Goal: Task Accomplishment & Management: Complete application form

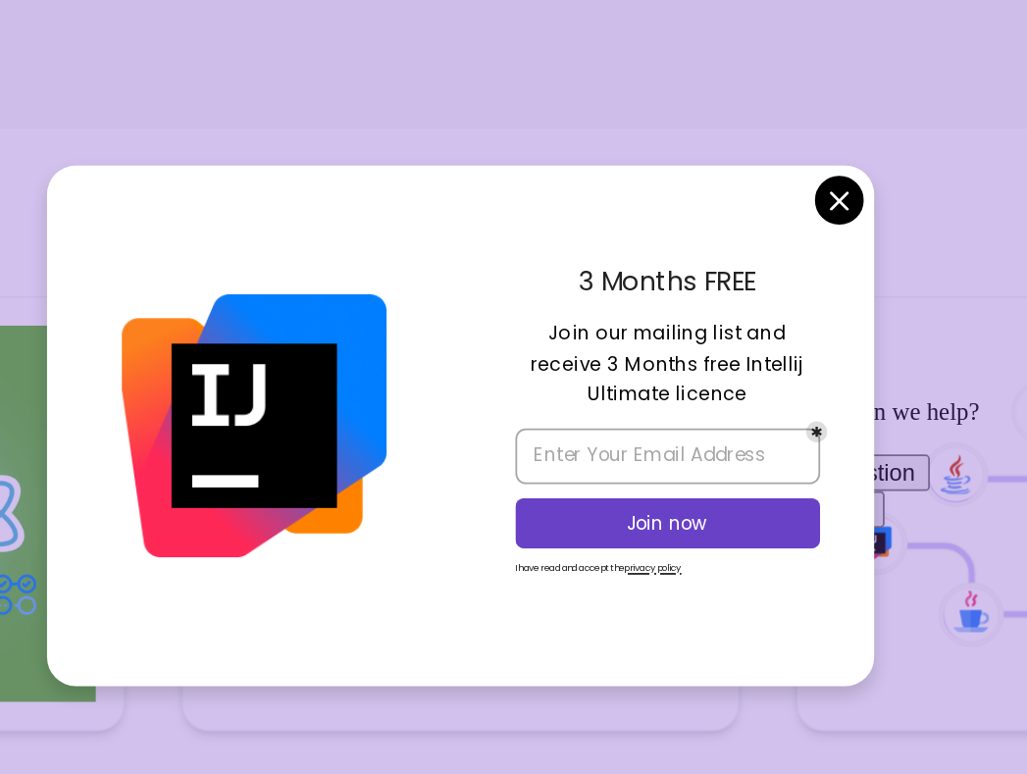
drag, startPoint x: 609, startPoint y: 334, endPoint x: 671, endPoint y: 328, distance: 62.1
click at [671, 328] on p "Join our mailing list and receive 3 Months free Intellij Ultimate licence" at bounding box center [631, 353] width 172 height 52
click at [593, 353] on p "Join our mailing list and receive 3 Months free Intellij Ultimate licence" at bounding box center [631, 353] width 172 height 52
drag, startPoint x: 572, startPoint y: 349, endPoint x: 631, endPoint y: 353, distance: 59.0
click at [631, 353] on p "Join our mailing list and receive 3 Months free Intellij Ultimate licence" at bounding box center [631, 353] width 172 height 52
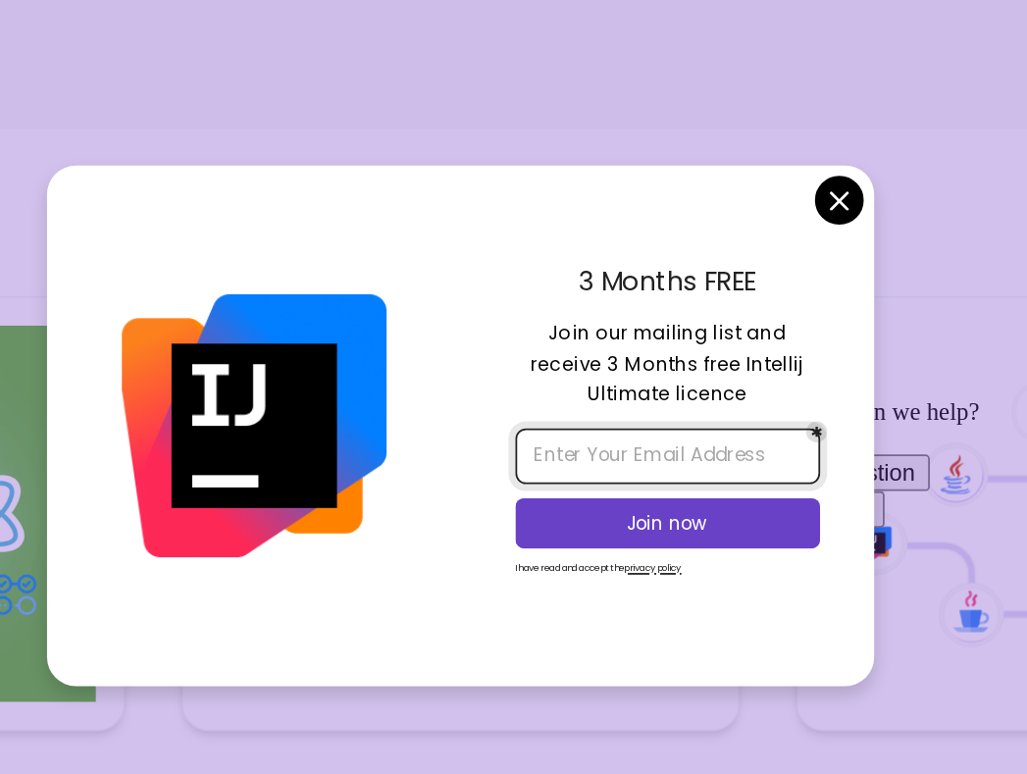
click at [635, 398] on input "email" at bounding box center [631, 404] width 172 height 31
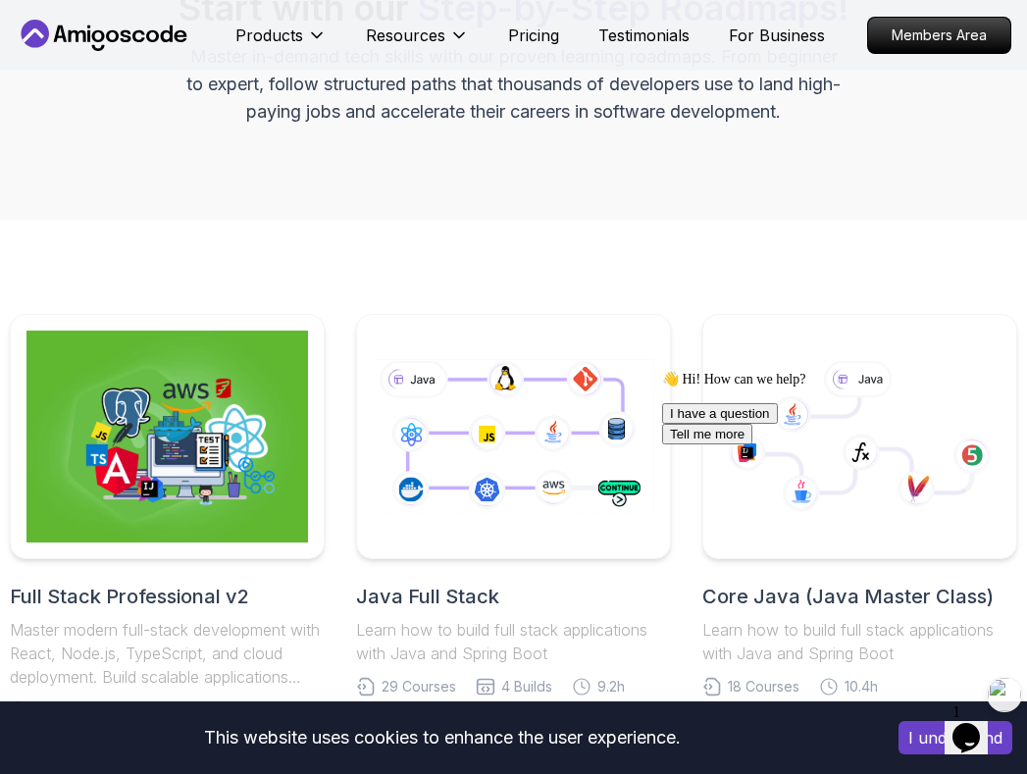
click at [557, 211] on div "Roadmaps Start with our Step-by-Step Roadmaps! Master in-demand tech skills wit…" at bounding box center [513, 34] width 1027 height 371
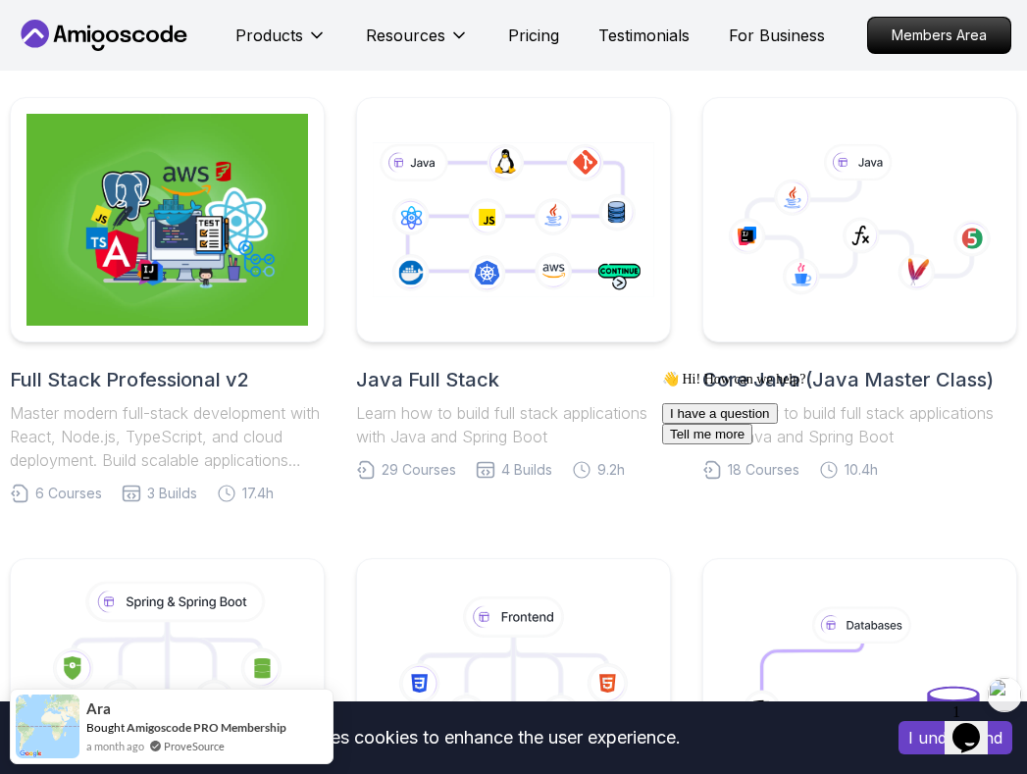
scroll to position [496, 0]
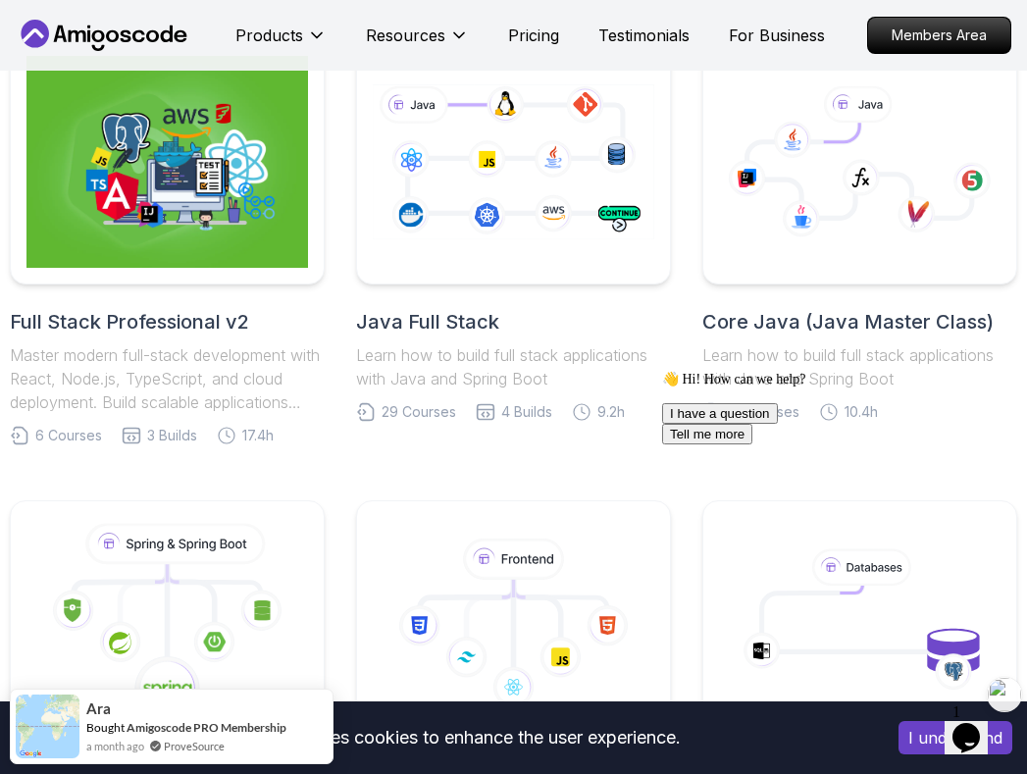
click at [591, 464] on div "Full Stack Professional v2 Master modern full-stack development with React, Nod…" at bounding box center [514, 703] width 1008 height 1328
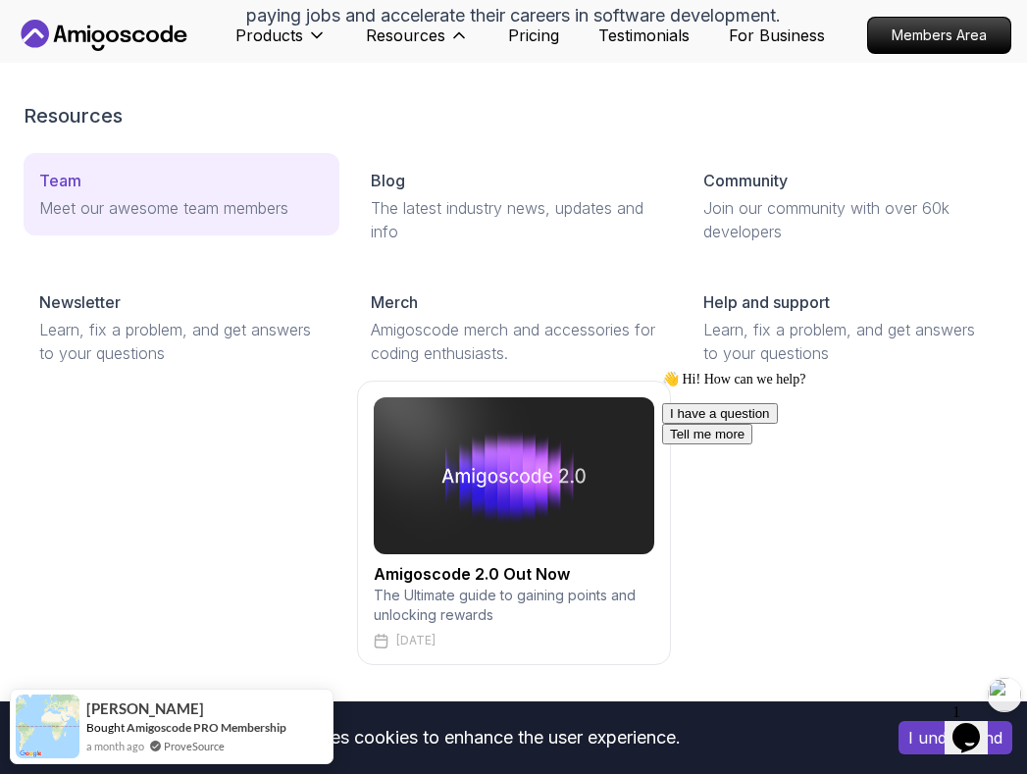
scroll to position [0, 0]
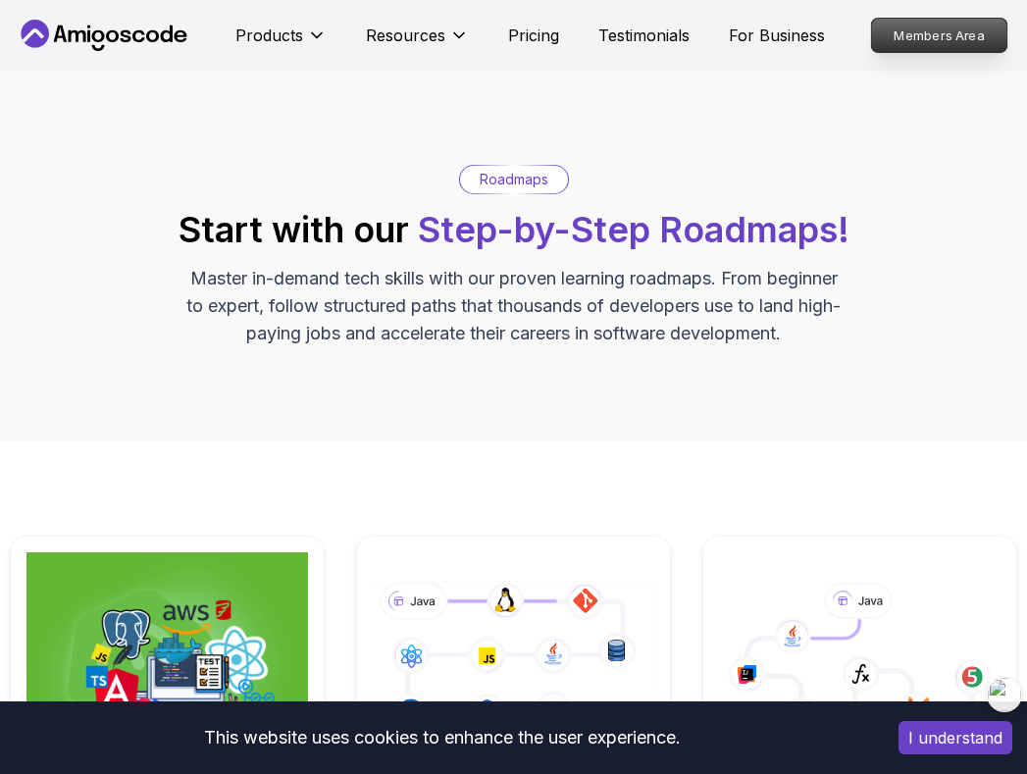
click at [900, 40] on p "Members Area" at bounding box center [939, 35] width 135 height 33
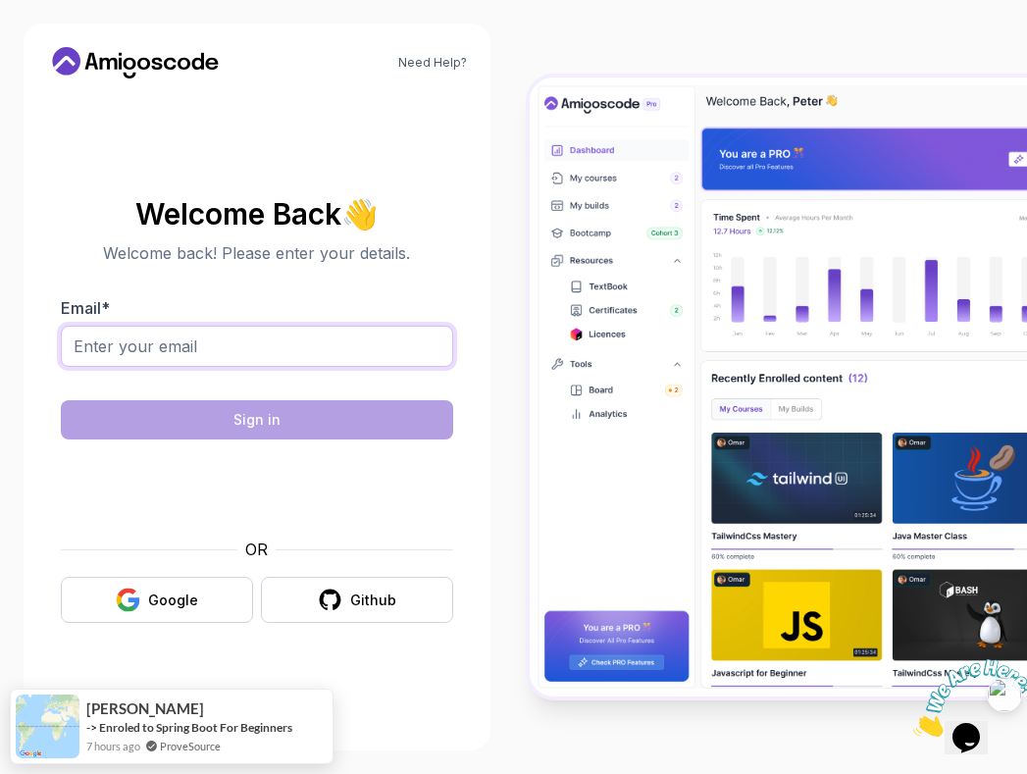
click at [404, 337] on input "Email *" at bounding box center [257, 346] width 392 height 41
click at [460, 525] on section "Welcome Back 👋 Welcome back! Please enter your details. Email * Sign in OR Goog…" at bounding box center [257, 411] width 420 height 464
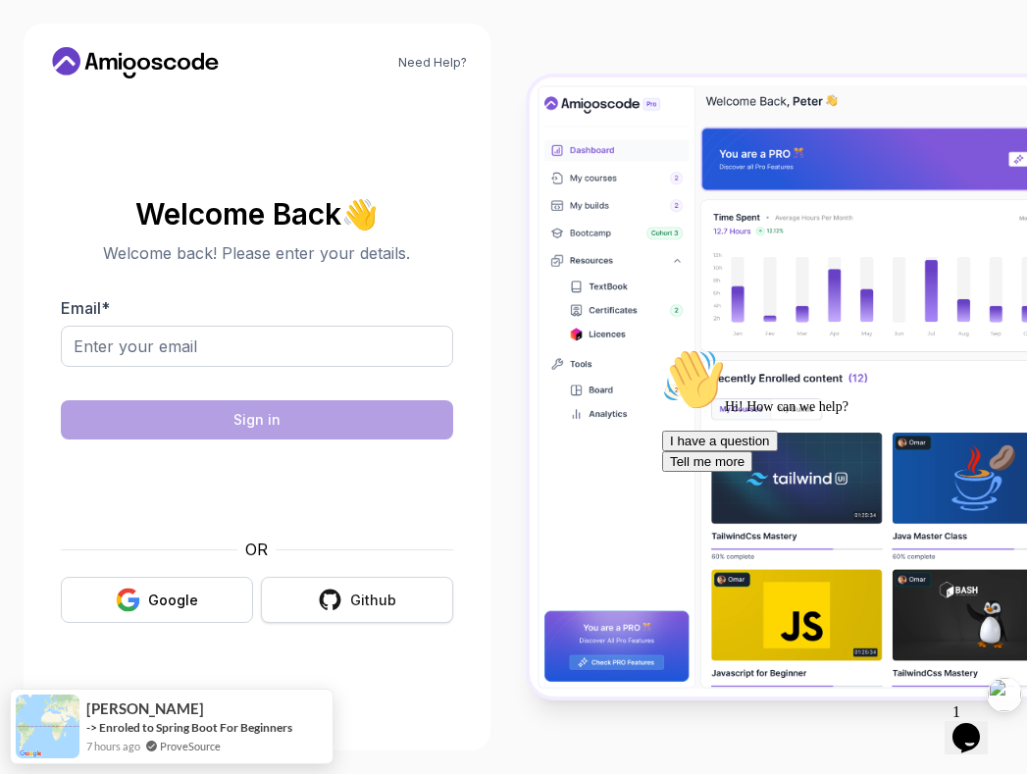
click at [345, 604] on button "Github" at bounding box center [357, 600] width 192 height 46
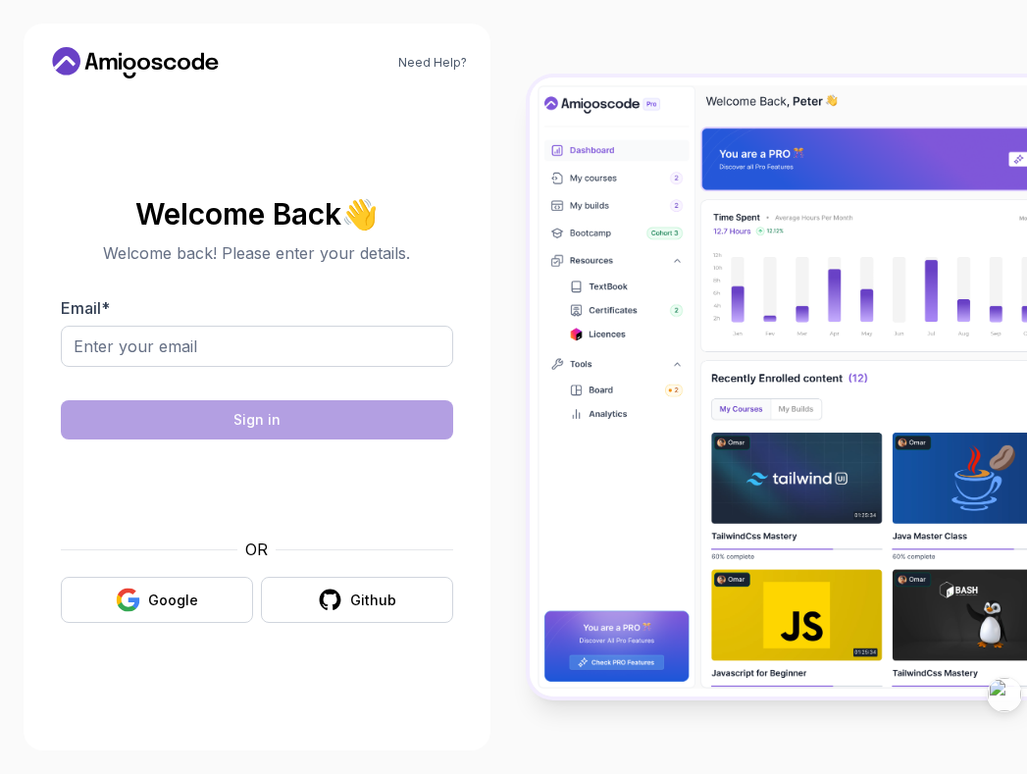
click at [198, 596] on button "Google" at bounding box center [157, 600] width 192 height 46
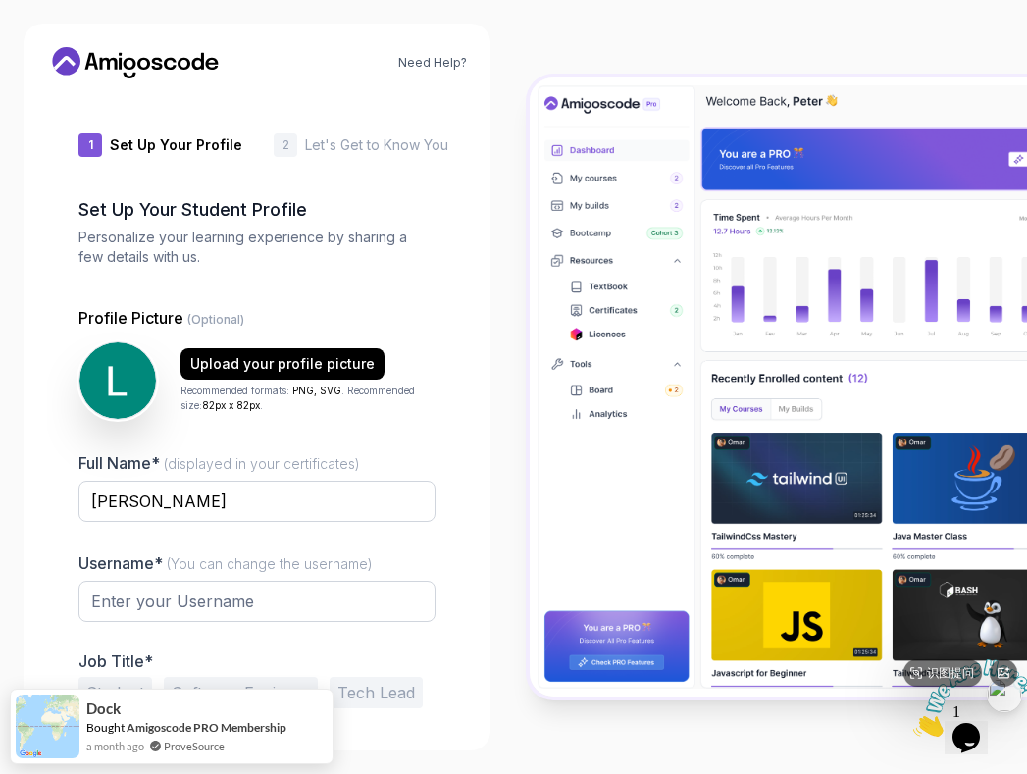
type input "happyorca93640"
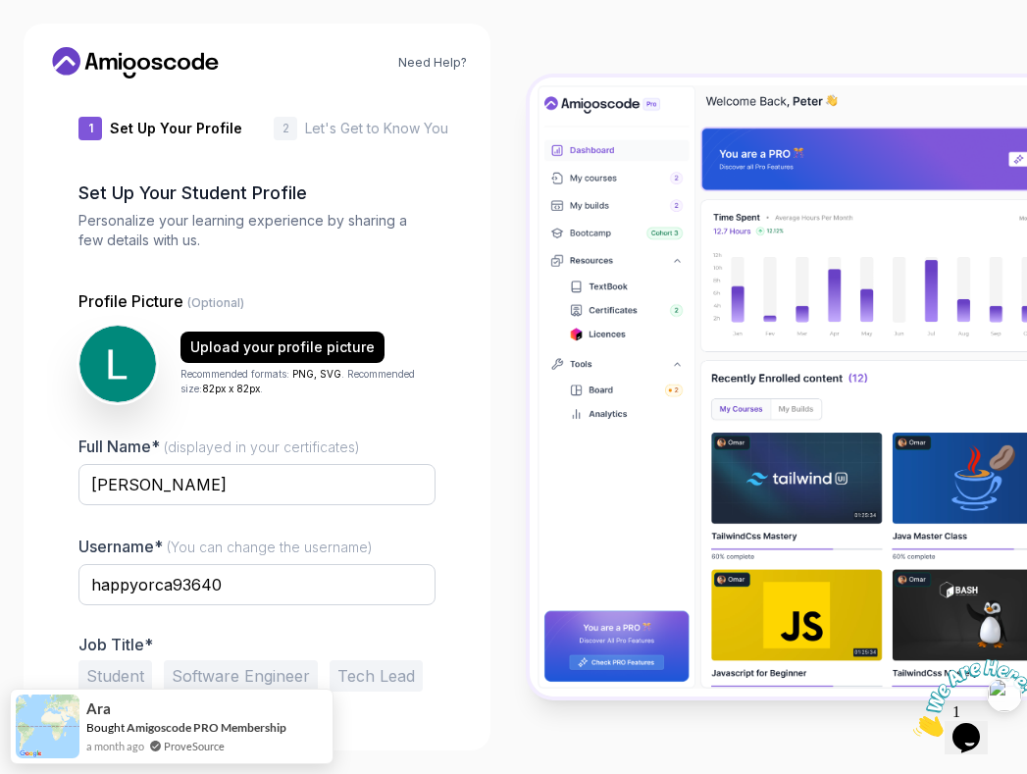
scroll to position [21, 0]
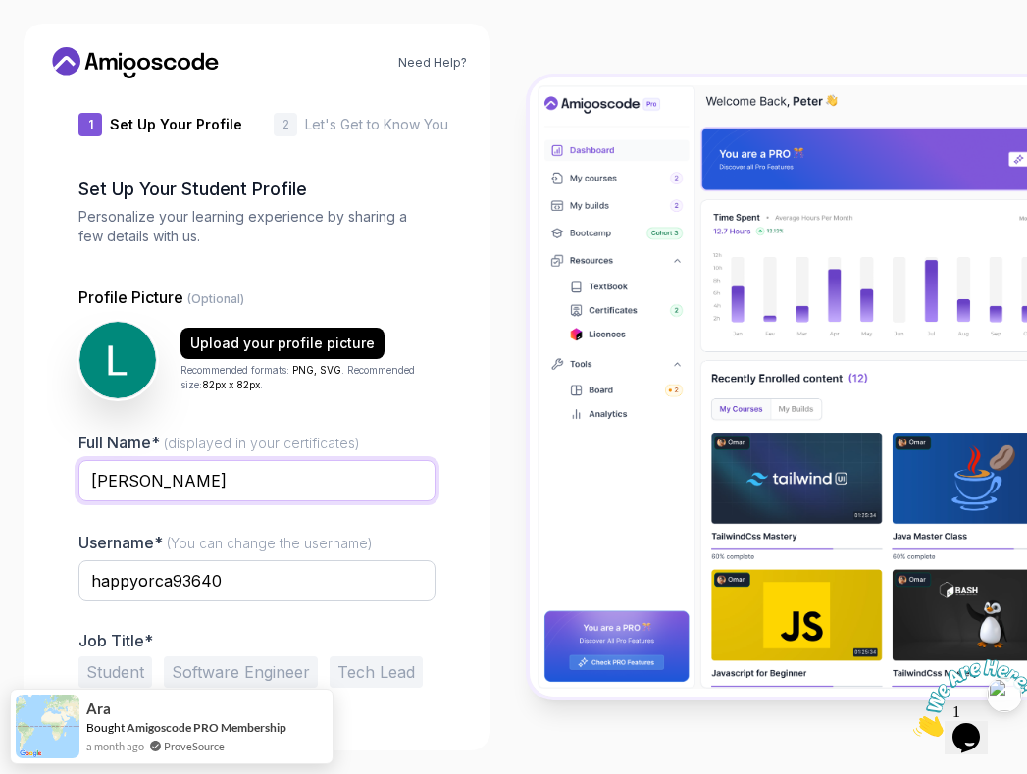
click at [256, 466] on input "Liu Sihan" at bounding box center [256, 480] width 357 height 41
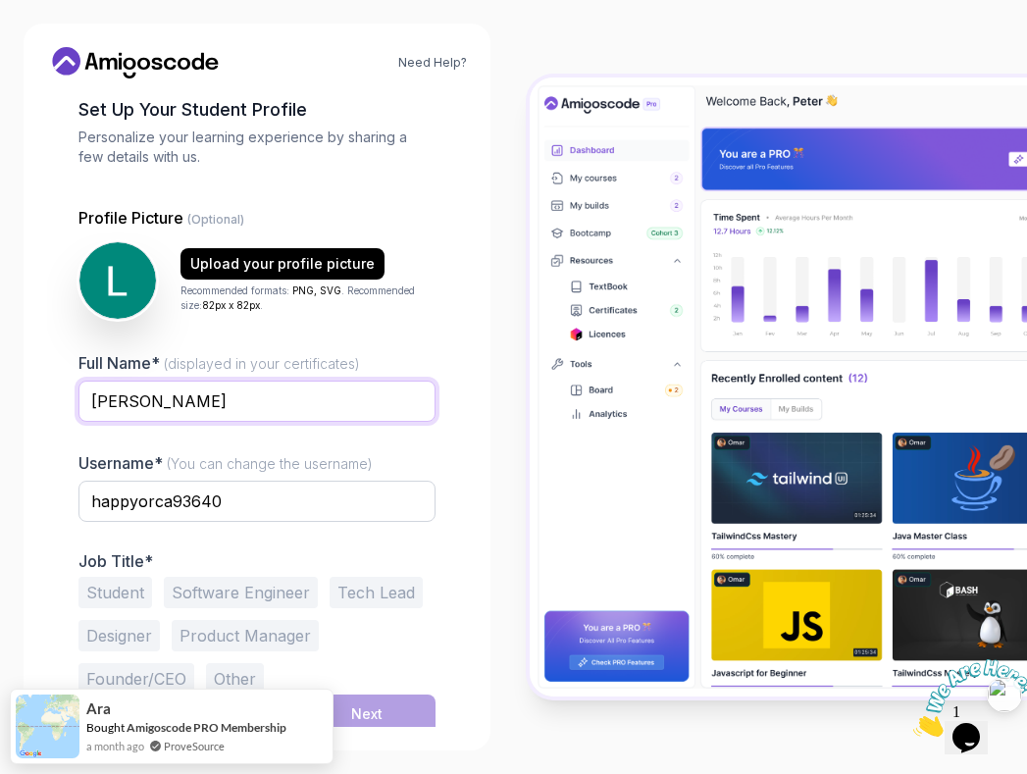
scroll to position [107, 0]
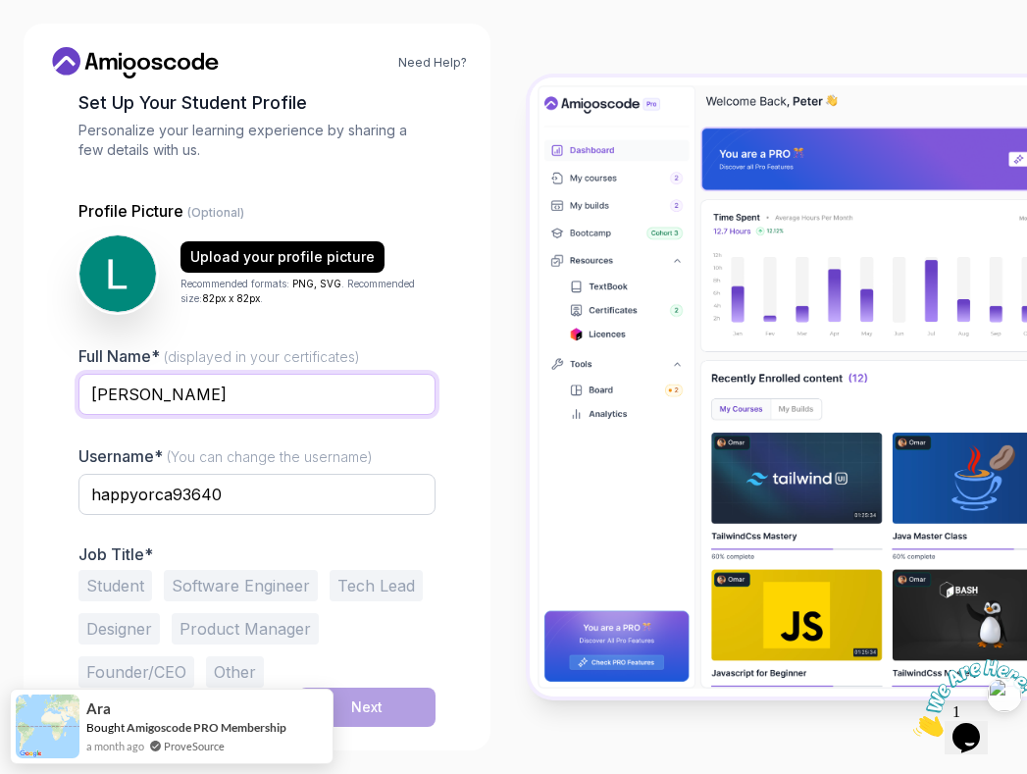
drag, startPoint x: 175, startPoint y: 403, endPoint x: 74, endPoint y: 378, distance: 104.2
click at [74, 378] on div "1 Set Up Your Profile 1 Set Up Your Profile 2 Let's Get to Know You Set Up Your…" at bounding box center [257, 303] width 420 height 633
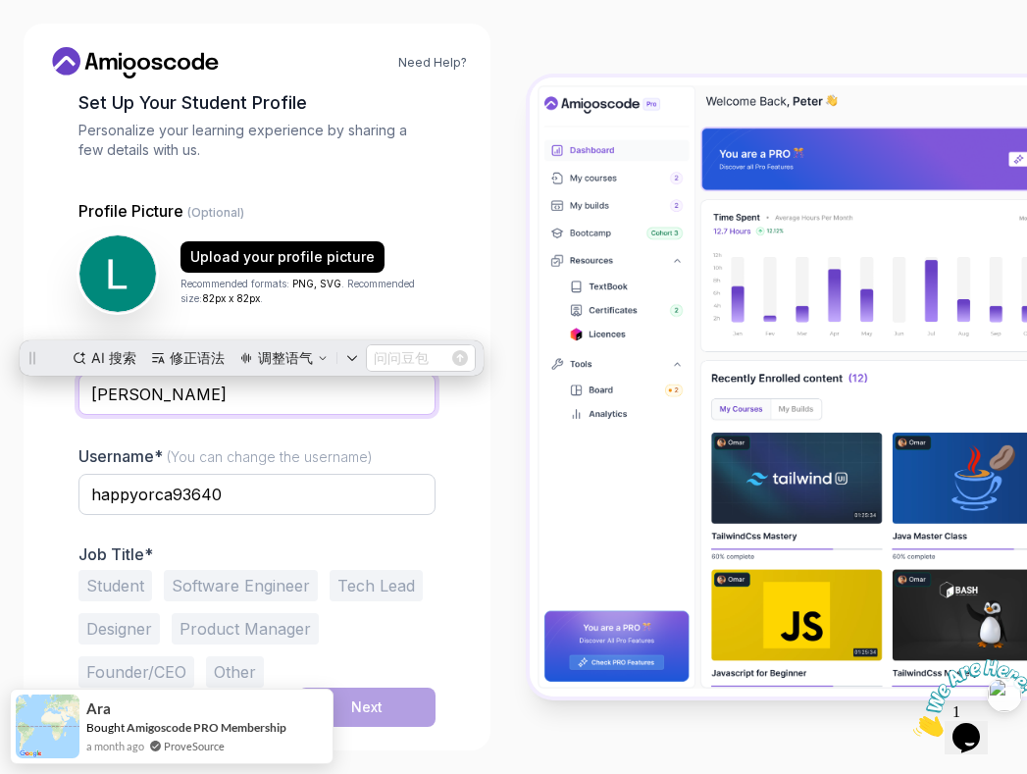
scroll to position [0, 0]
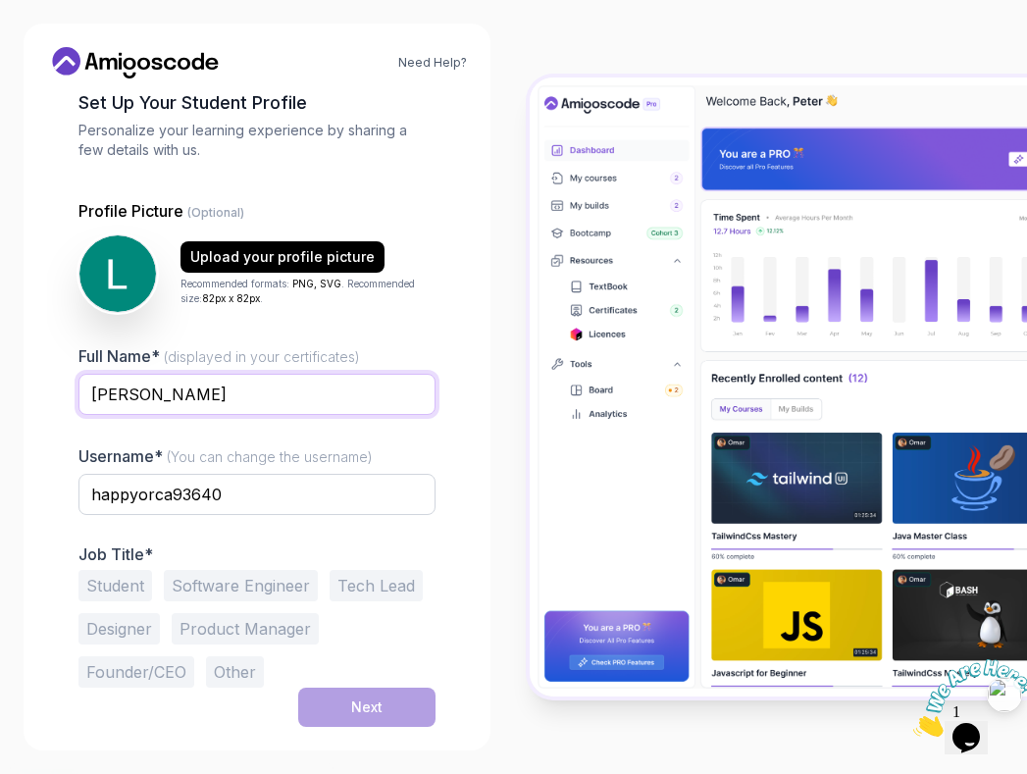
type input "Estrella"
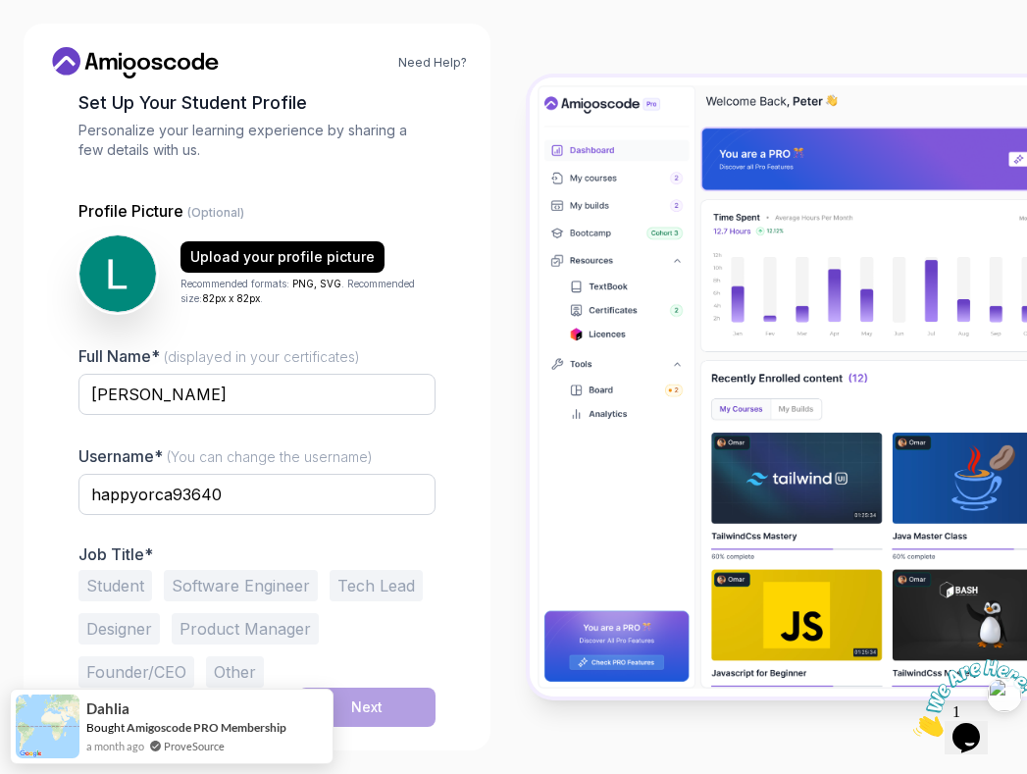
click at [128, 586] on button "Student" at bounding box center [115, 585] width 74 height 31
click at [298, 595] on button "Software Engineer" at bounding box center [241, 585] width 154 height 31
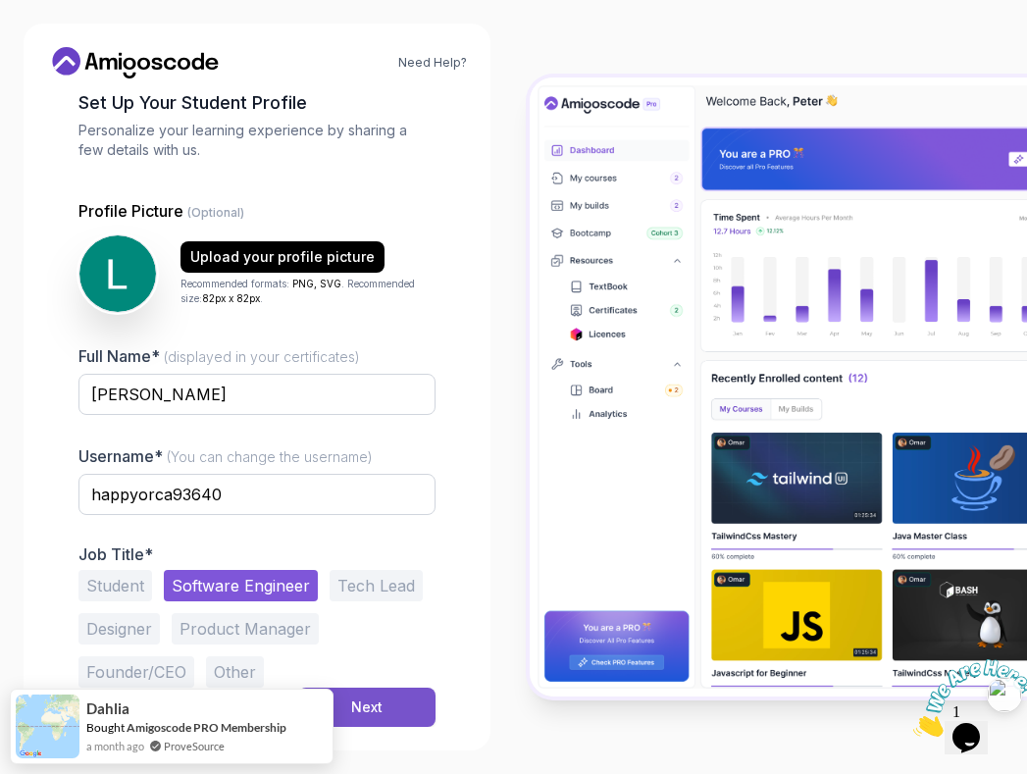
click at [389, 701] on button "Next" at bounding box center [366, 707] width 137 height 39
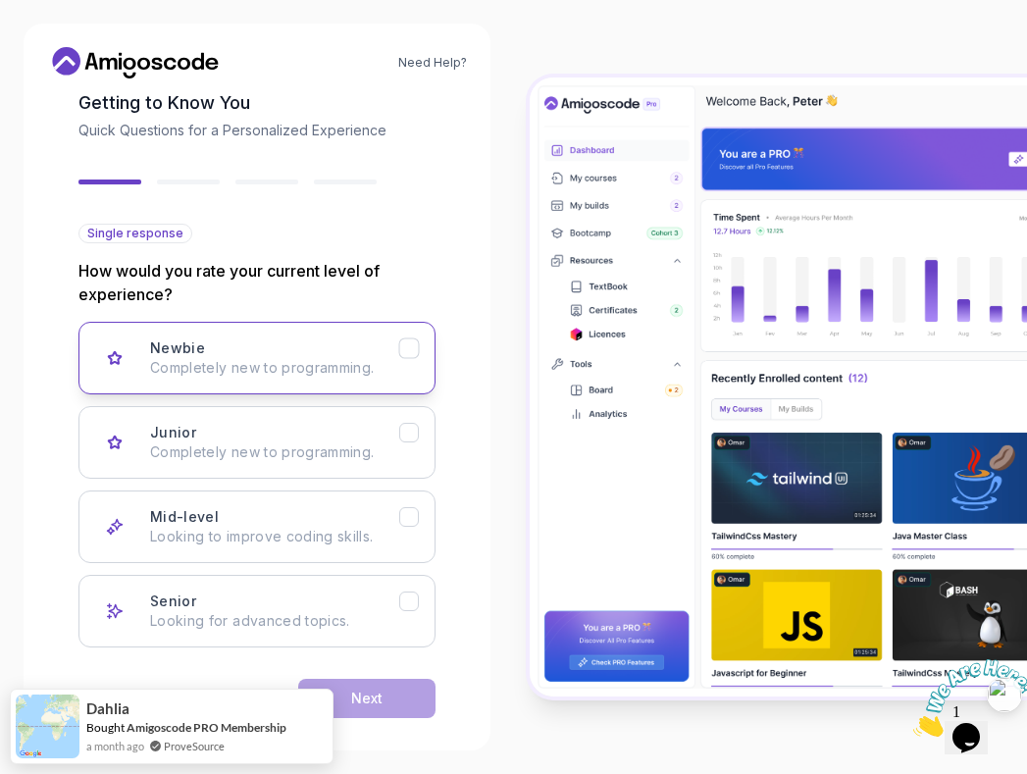
click at [367, 357] on div "Newbie Completely new to programming." at bounding box center [274, 357] width 249 height 39
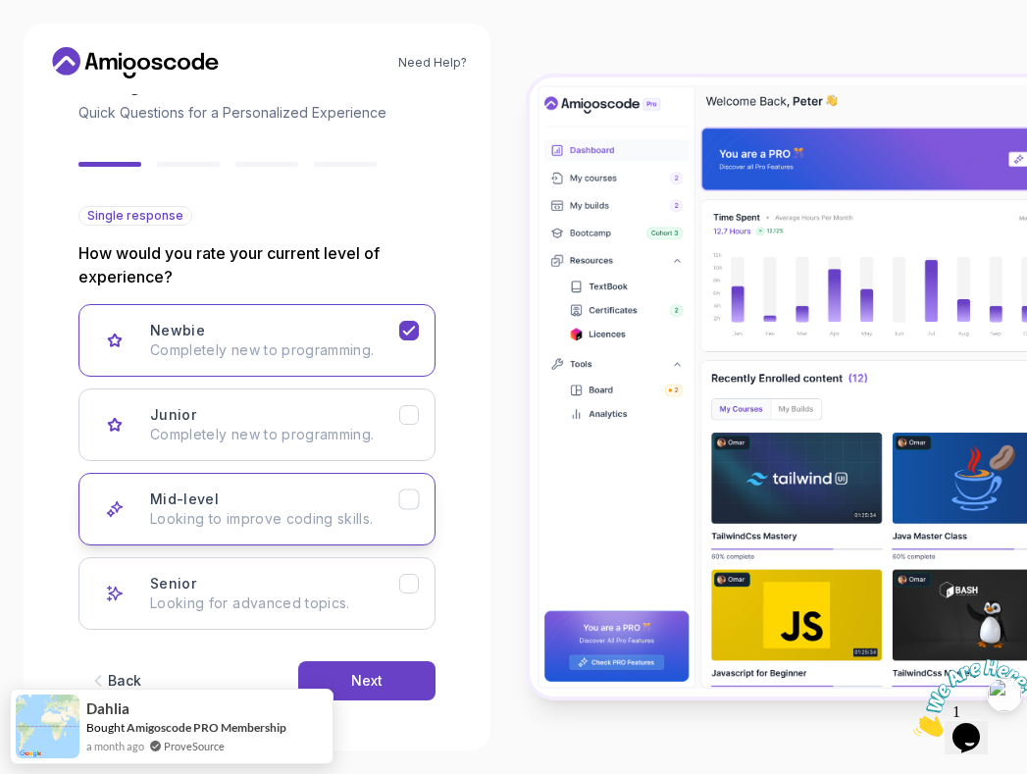
scroll to position [127, 0]
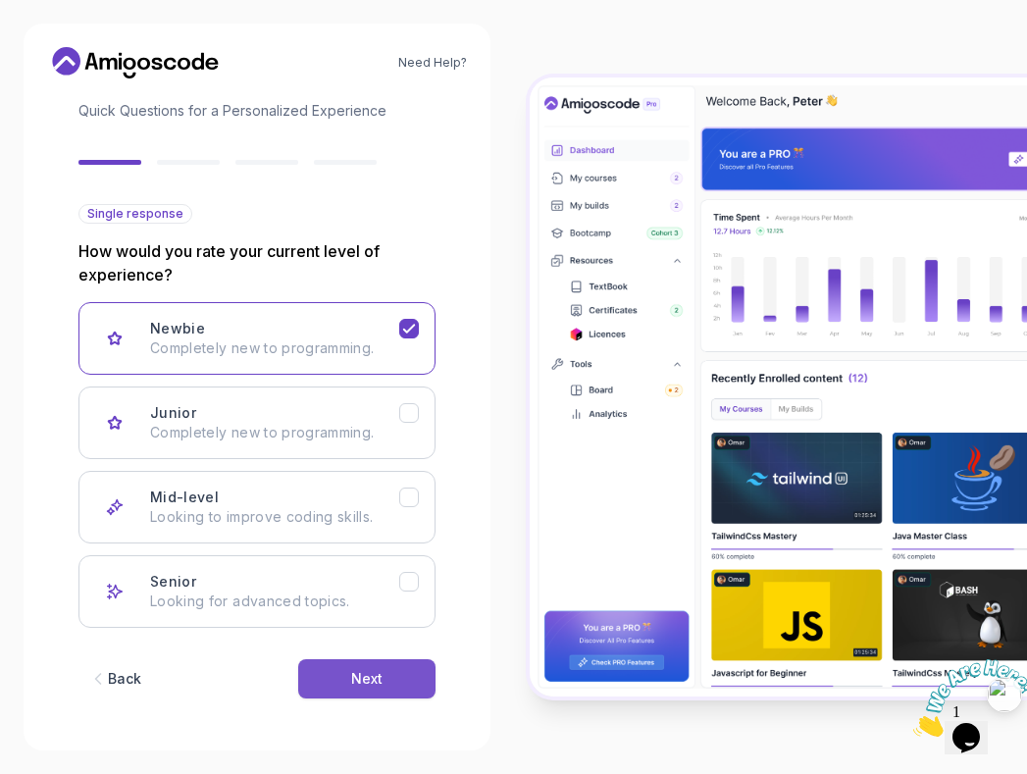
click at [383, 683] on button "Next" at bounding box center [366, 678] width 137 height 39
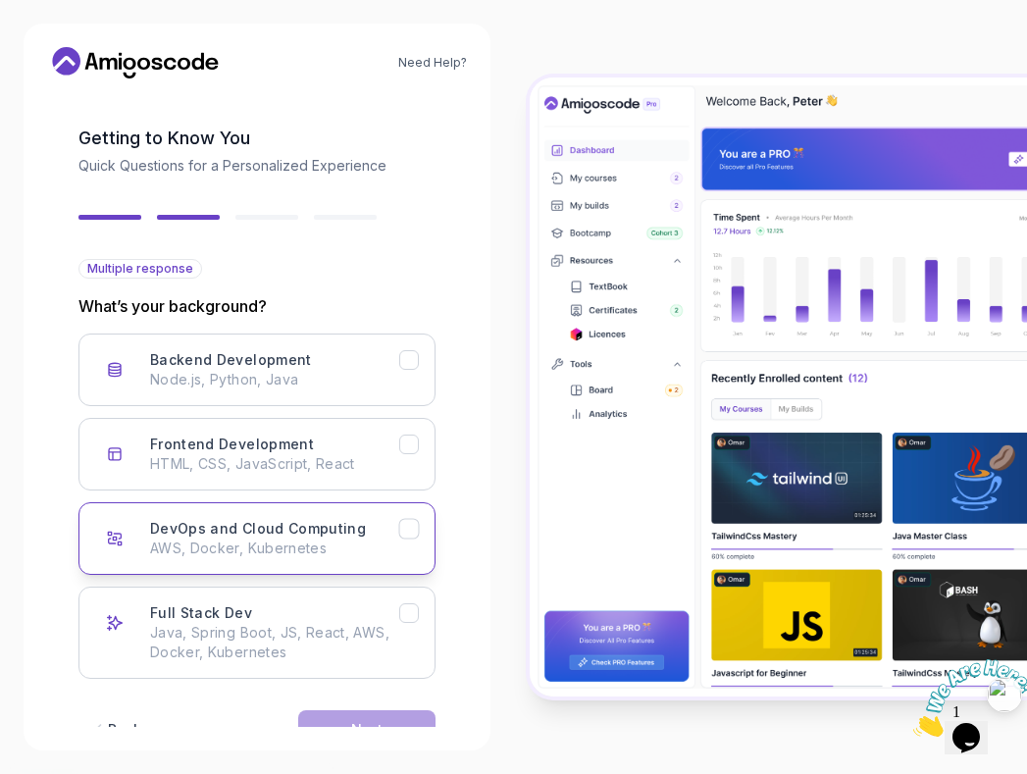
scroll to position [126, 0]
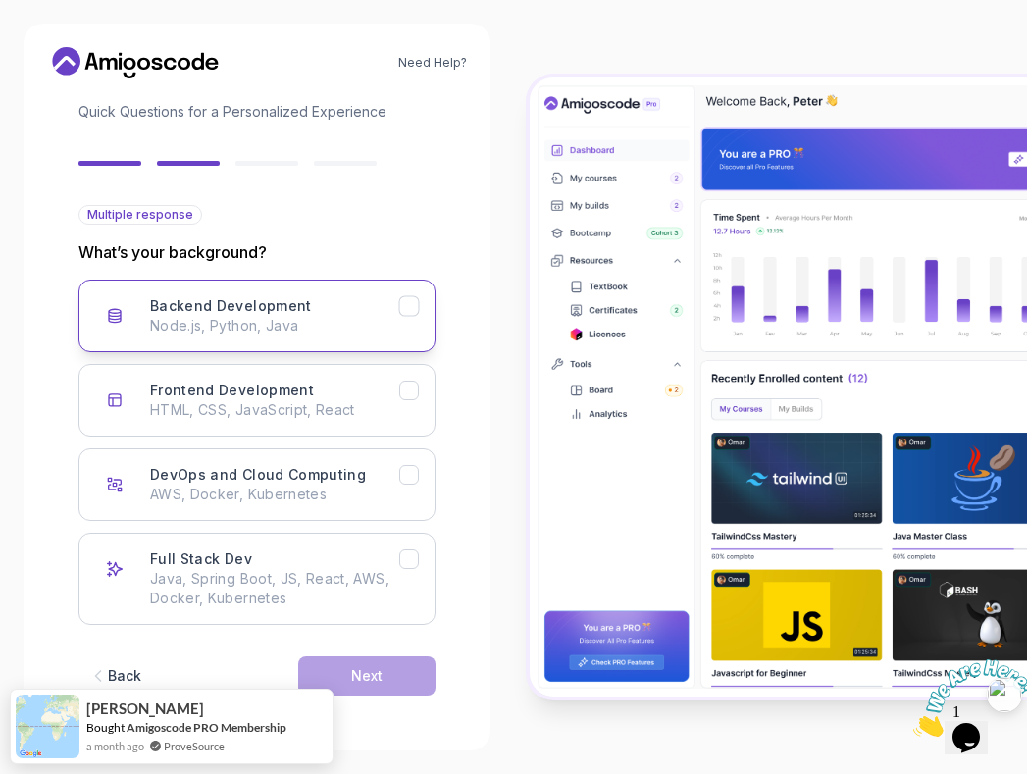
click at [398, 323] on p "Node.js, Python, Java" at bounding box center [274, 326] width 249 height 20
click at [361, 658] on button "Next" at bounding box center [366, 675] width 137 height 39
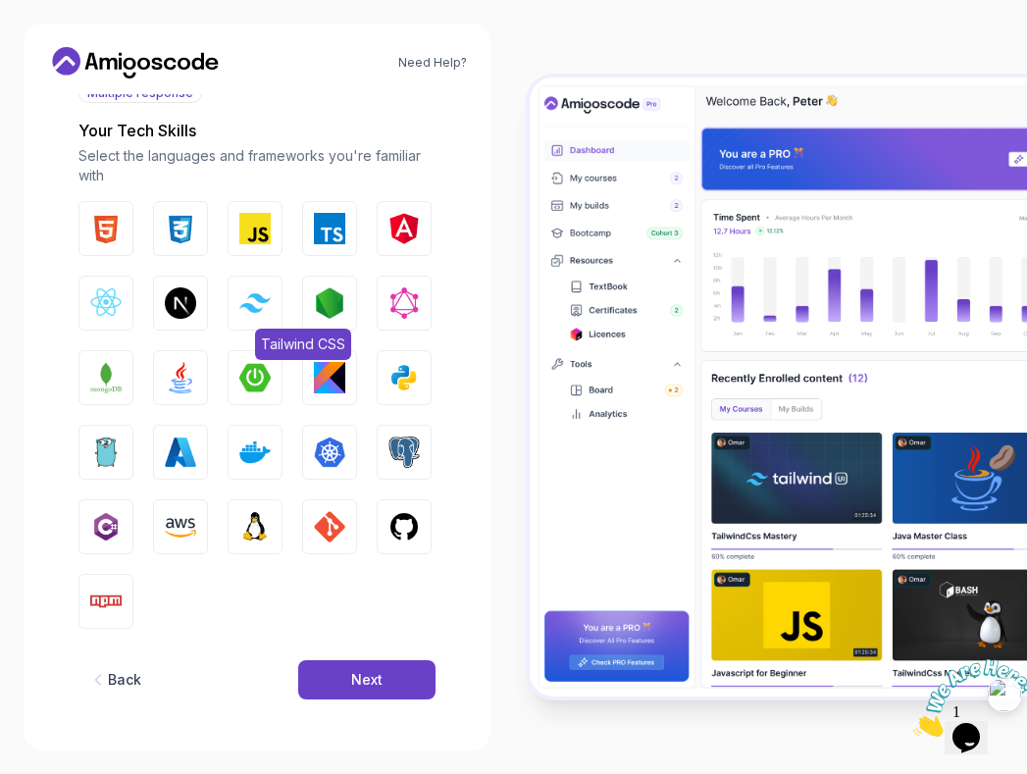
scroll to position [251, 0]
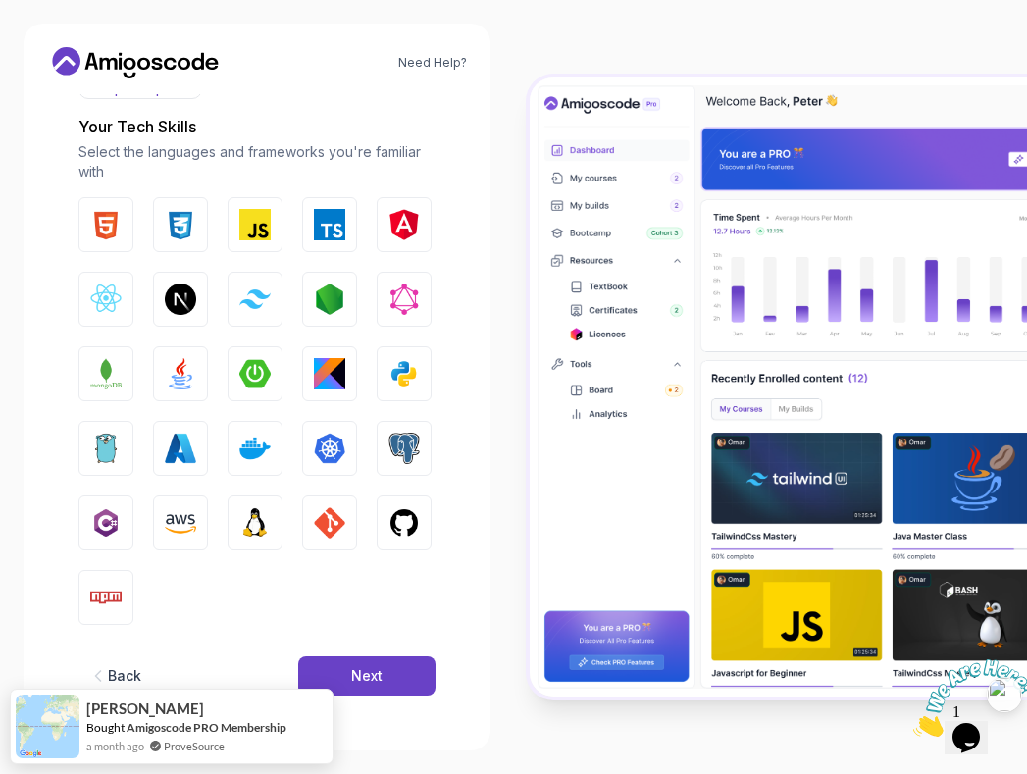
click at [133, 668] on div "Back" at bounding box center [124, 676] width 33 height 20
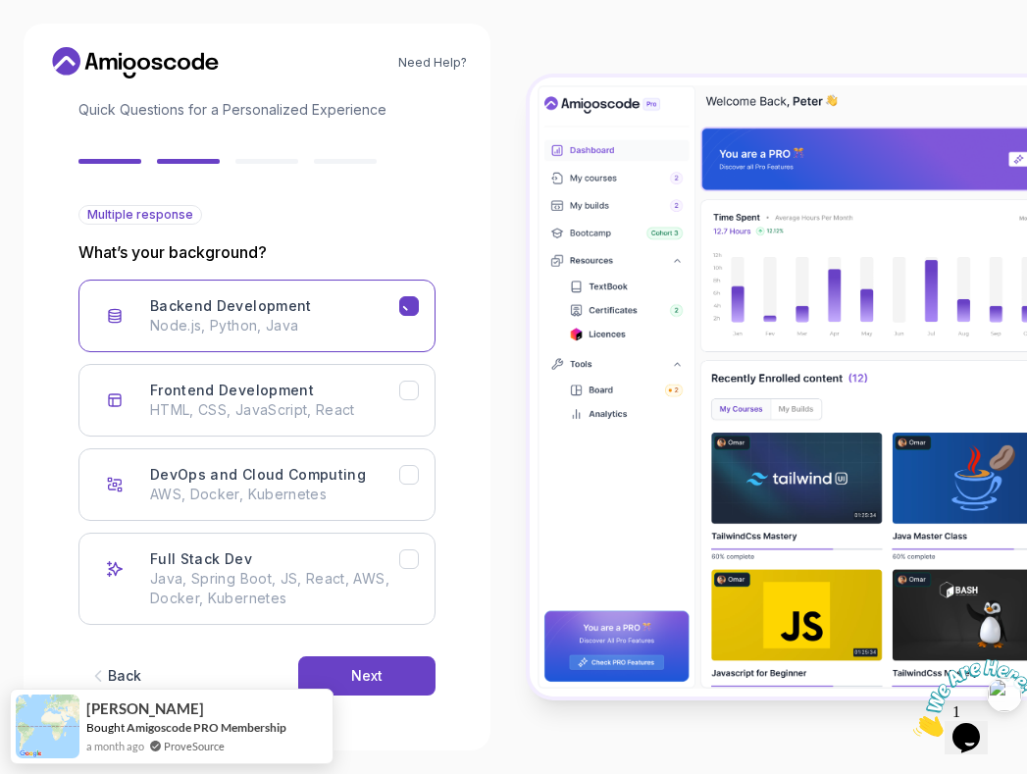
scroll to position [126, 0]
click at [390, 327] on p "Node.js, Python, Java" at bounding box center [274, 326] width 249 height 20
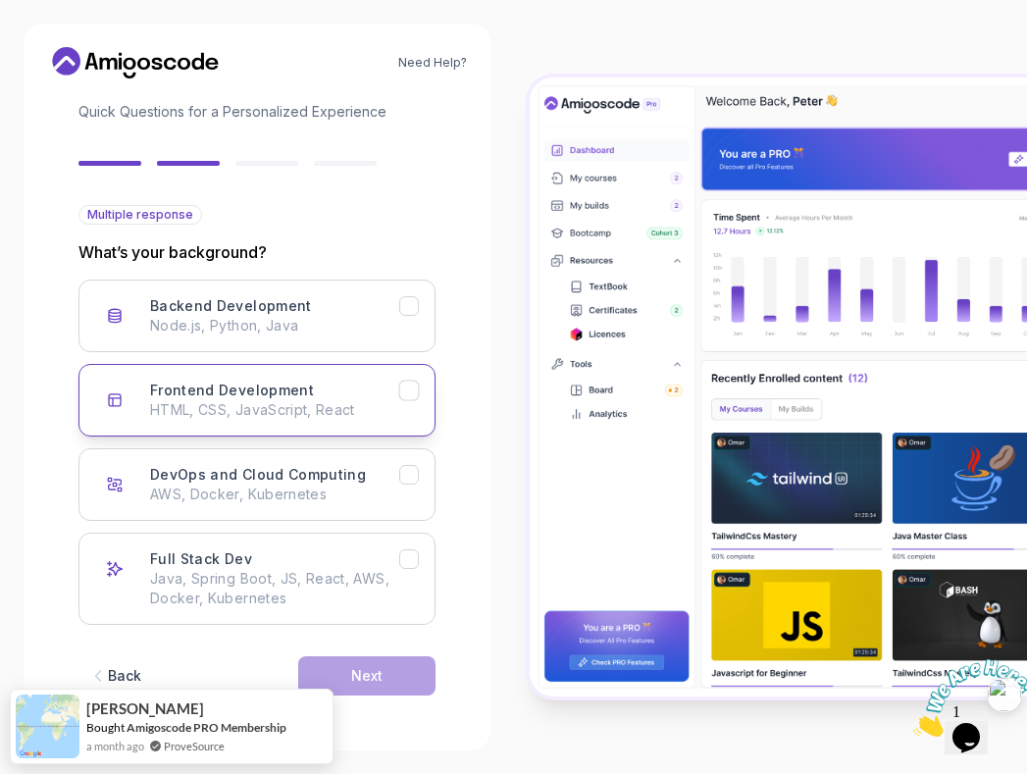
click at [396, 402] on p "HTML, CSS, JavaScript, React" at bounding box center [274, 410] width 249 height 20
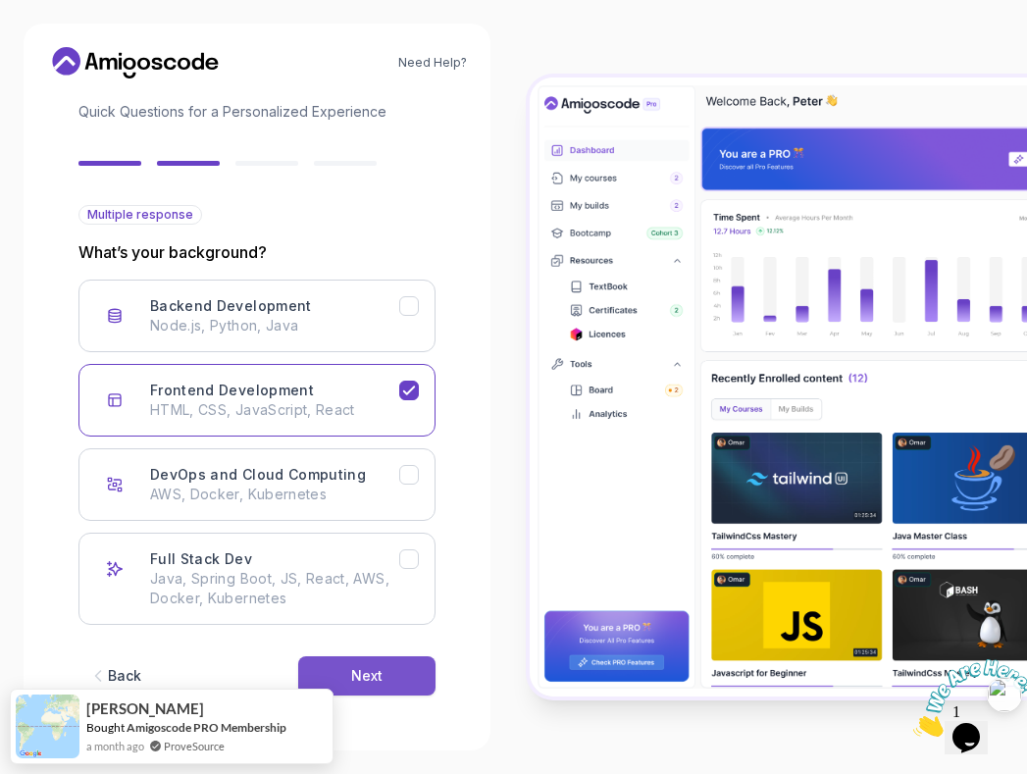
click at [389, 671] on button "Next" at bounding box center [366, 675] width 137 height 39
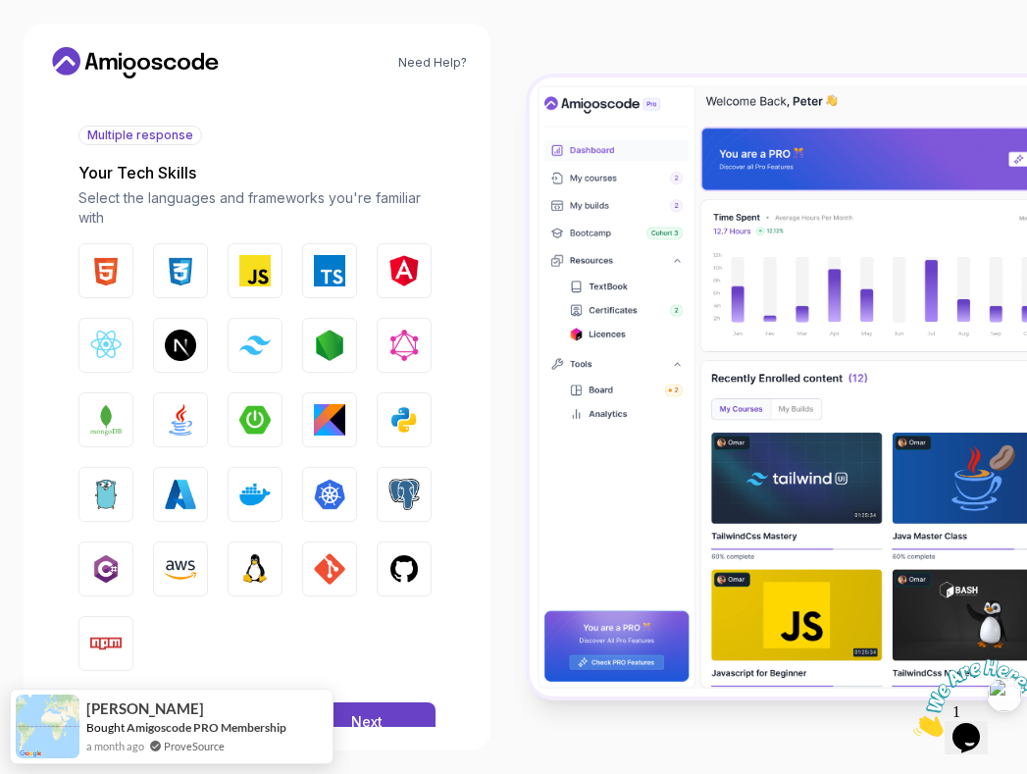
scroll to position [251, 0]
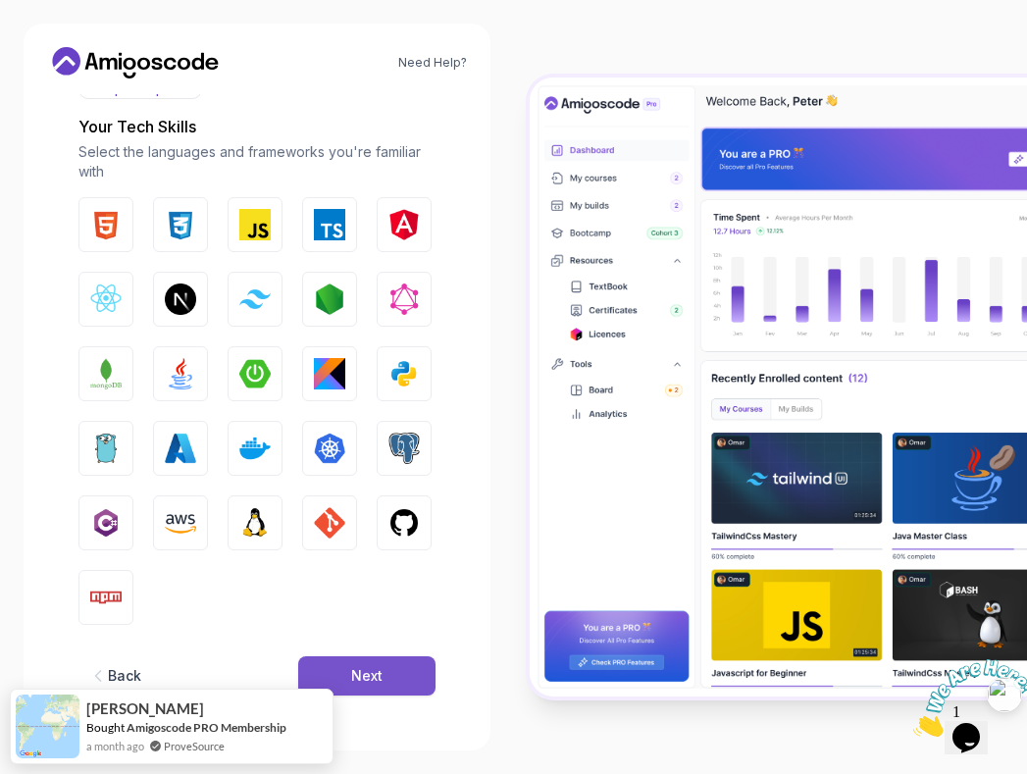
click at [411, 684] on button "Next" at bounding box center [366, 675] width 137 height 39
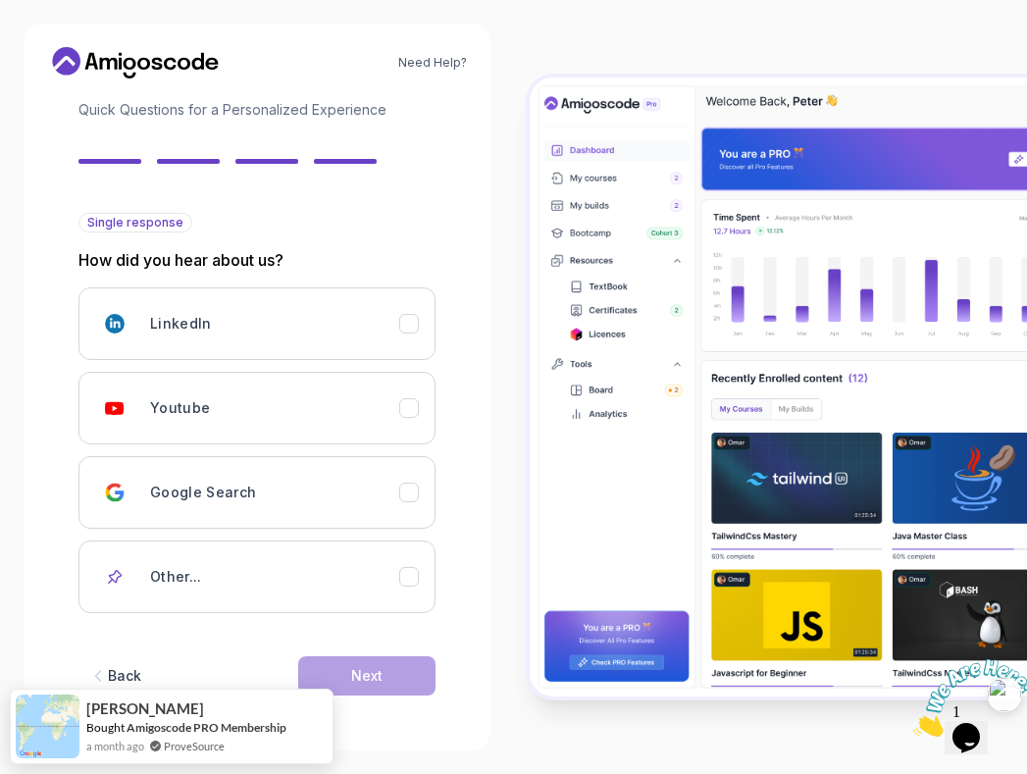
scroll to position [118, 0]
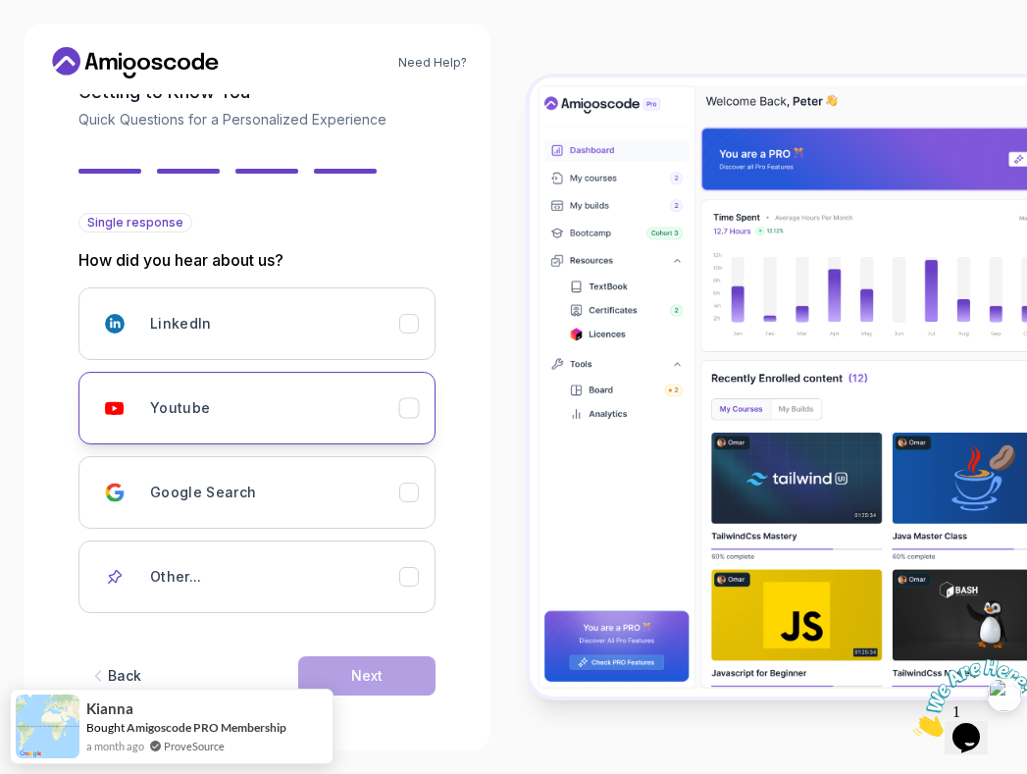
click at [417, 432] on button "Youtube" at bounding box center [256, 408] width 357 height 73
click at [383, 676] on button "Next" at bounding box center [366, 675] width 137 height 39
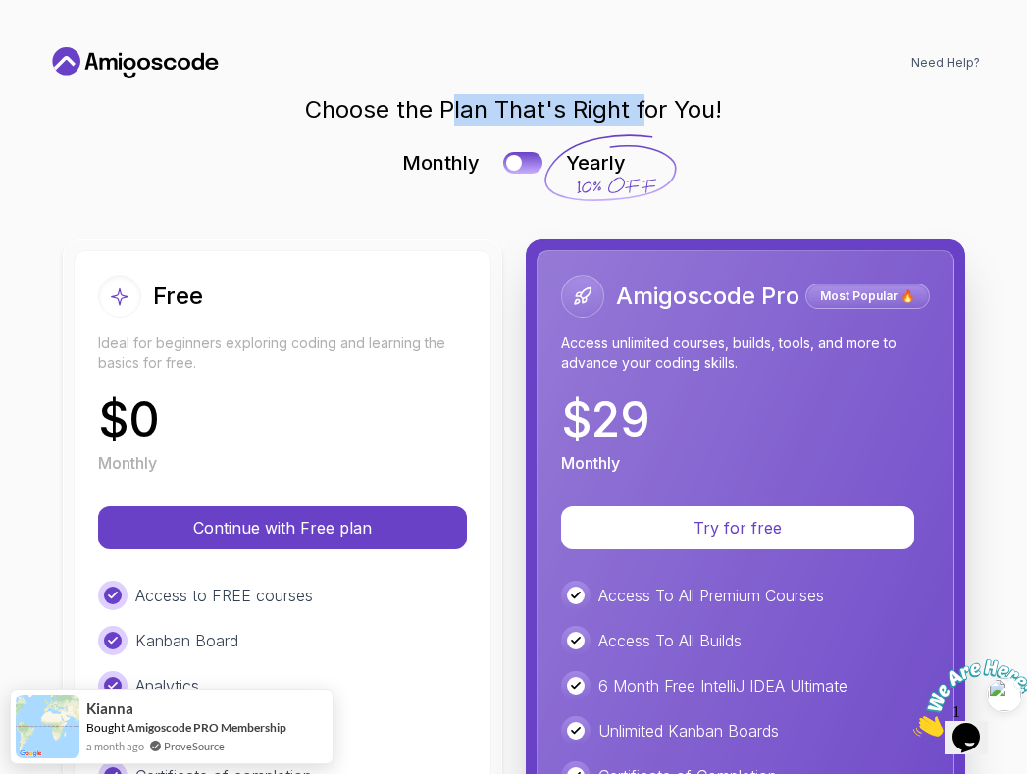
drag, startPoint x: 452, startPoint y: 105, endPoint x: 648, endPoint y: 118, distance: 196.6
click at [648, 118] on h1 "Choose the Plan That's Right for You!" at bounding box center [513, 109] width 417 height 31
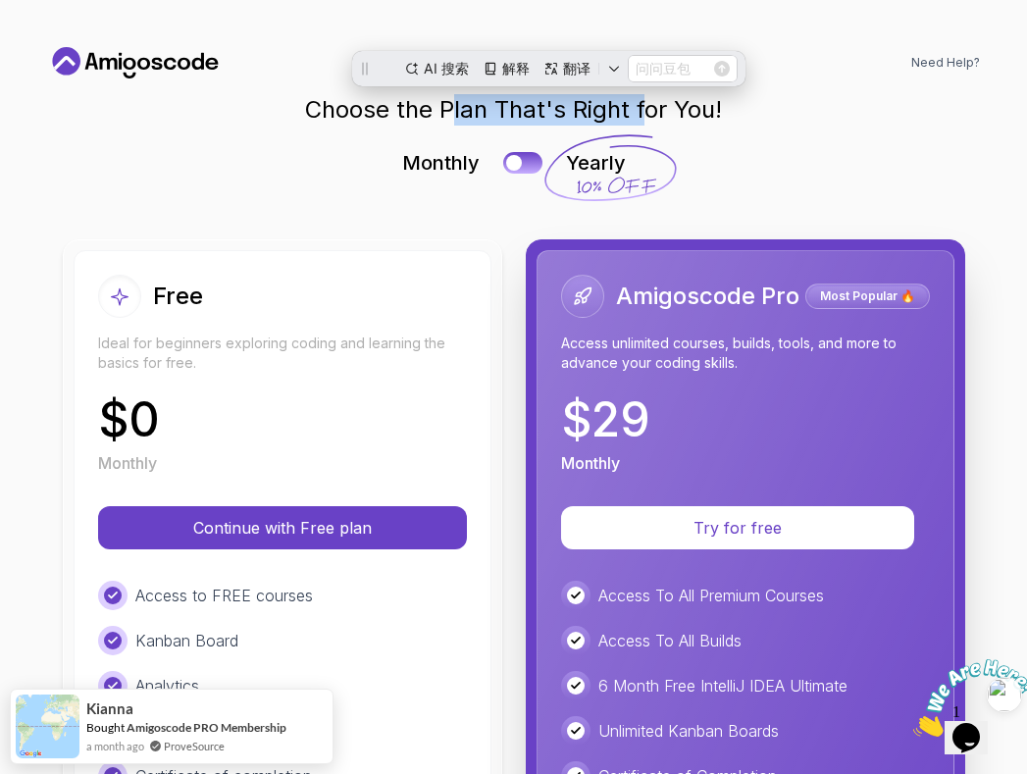
click at [685, 172] on div "Monthly Yearly" at bounding box center [514, 162] width 903 height 27
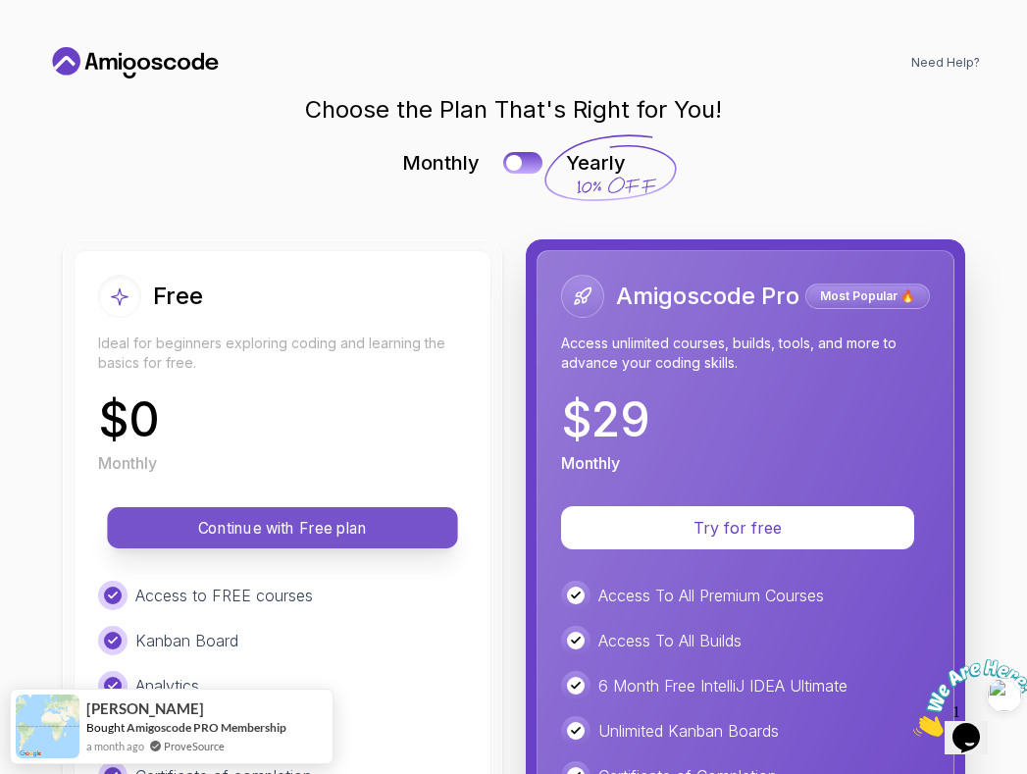
click at [384, 513] on button "Continue with Free plan" at bounding box center [282, 527] width 350 height 41
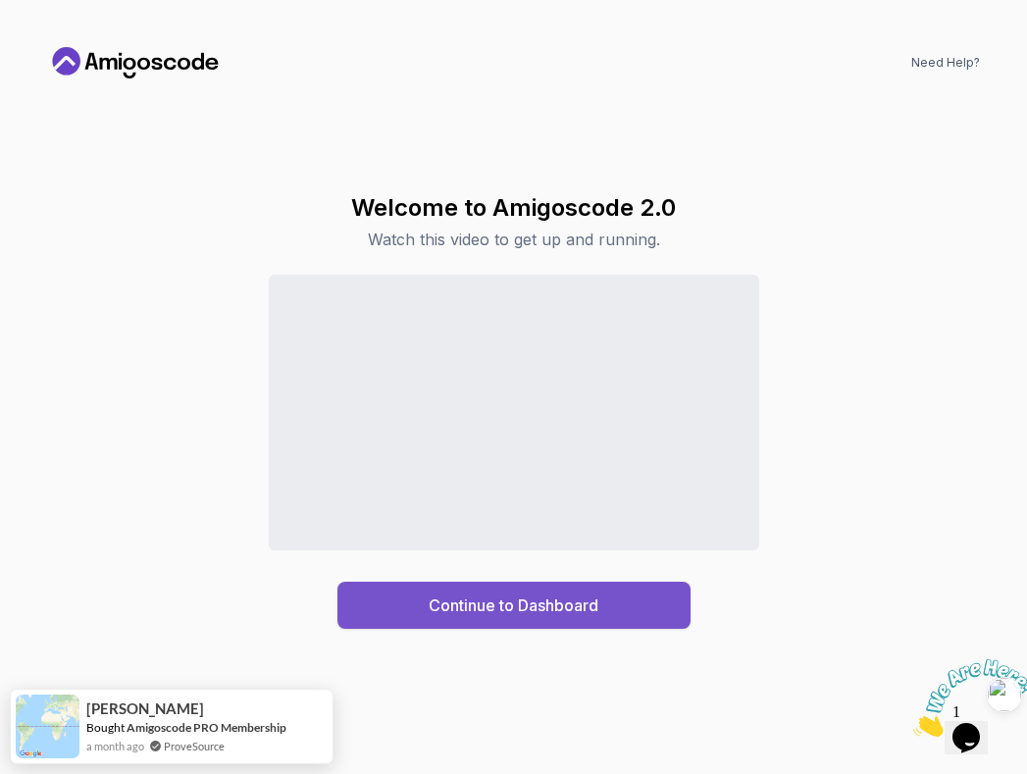
click at [544, 615] on div "Continue to Dashboard" at bounding box center [514, 606] width 170 height 24
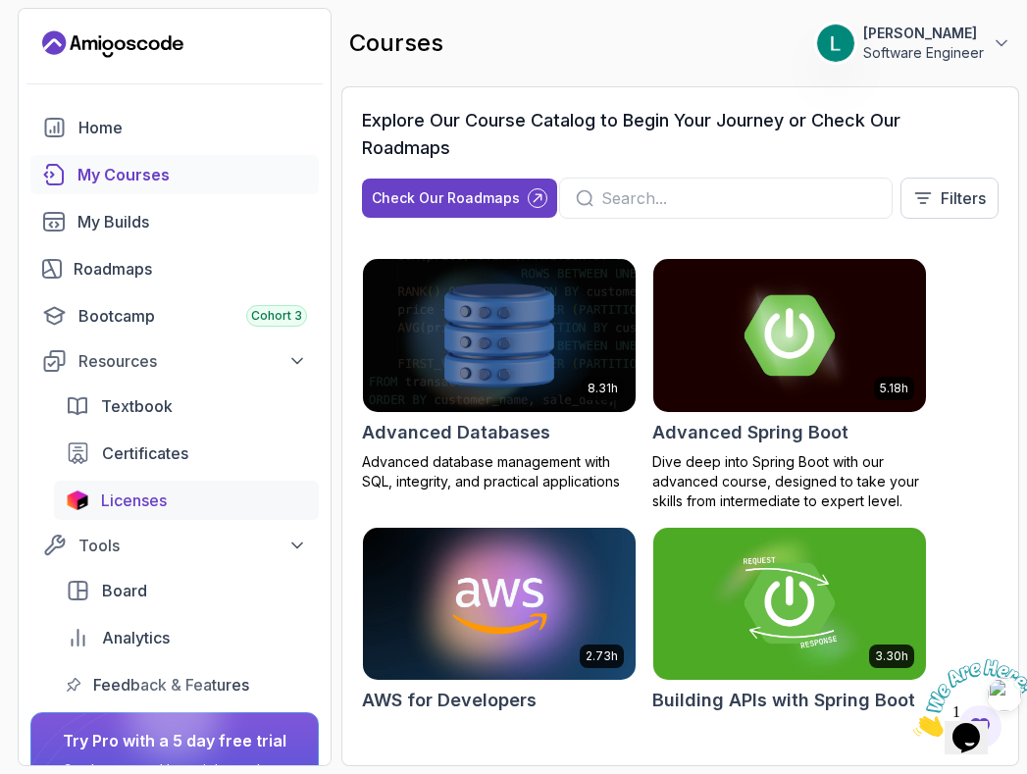
click at [159, 494] on span "Licenses" at bounding box center [134, 501] width 66 height 24
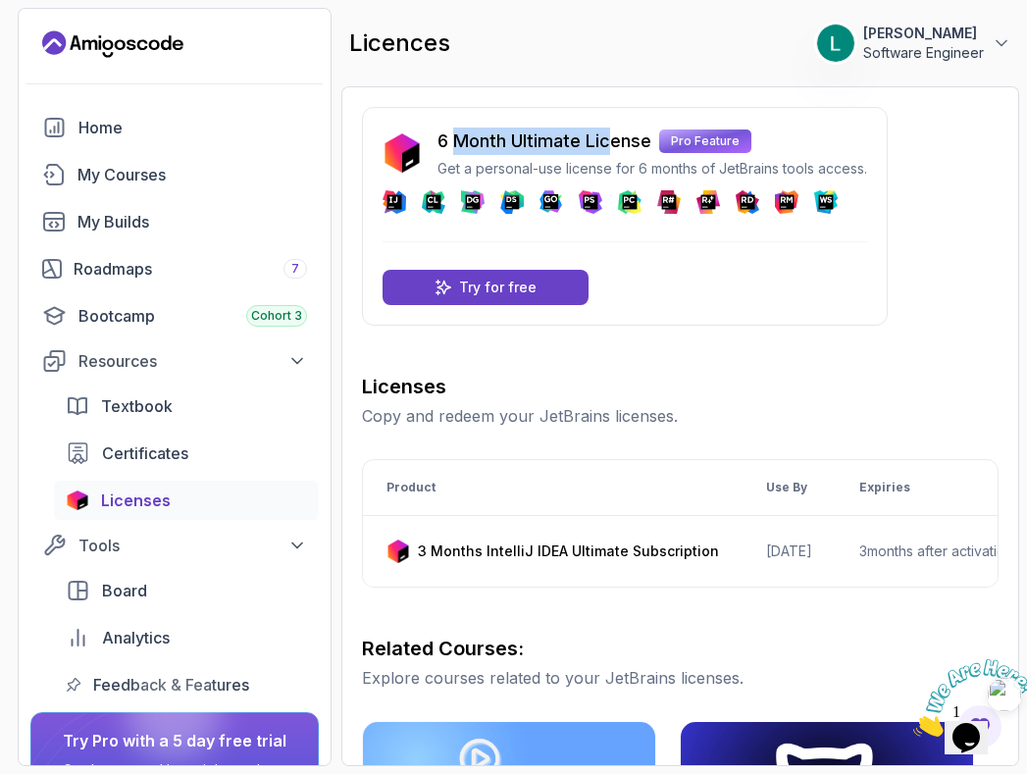
drag, startPoint x: 457, startPoint y: 139, endPoint x: 612, endPoint y: 135, distance: 155.1
click at [612, 135] on p "6 Month Ultimate License" at bounding box center [545, 141] width 214 height 27
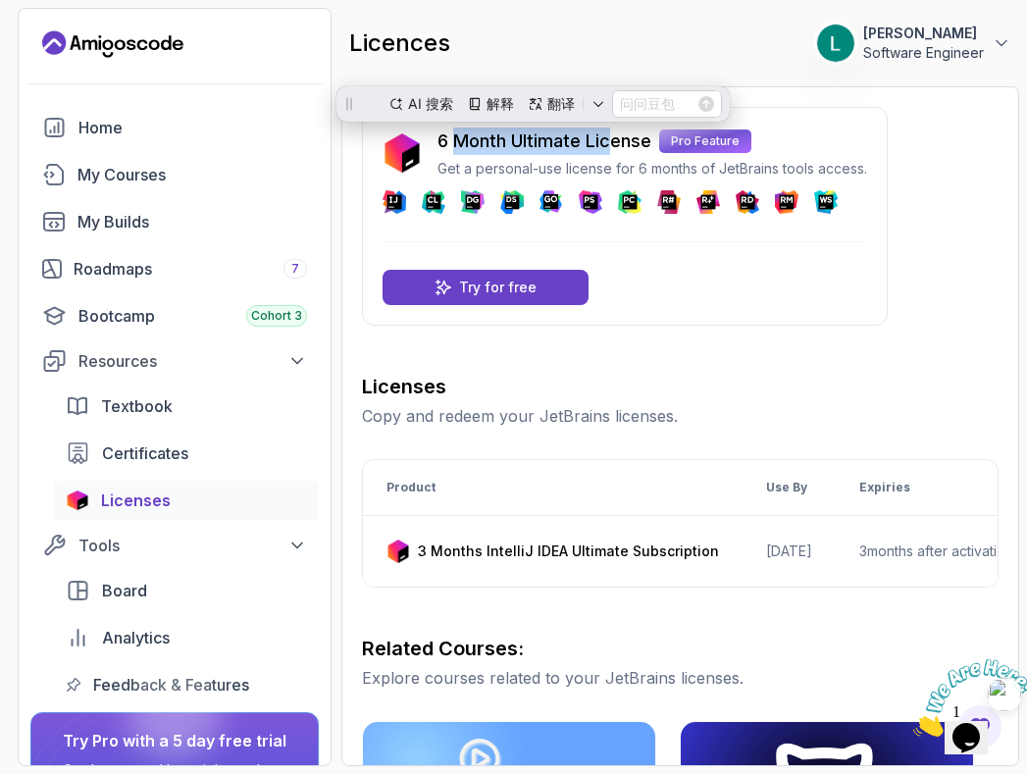
click at [645, 142] on p "6 Month Ultimate License" at bounding box center [545, 141] width 214 height 27
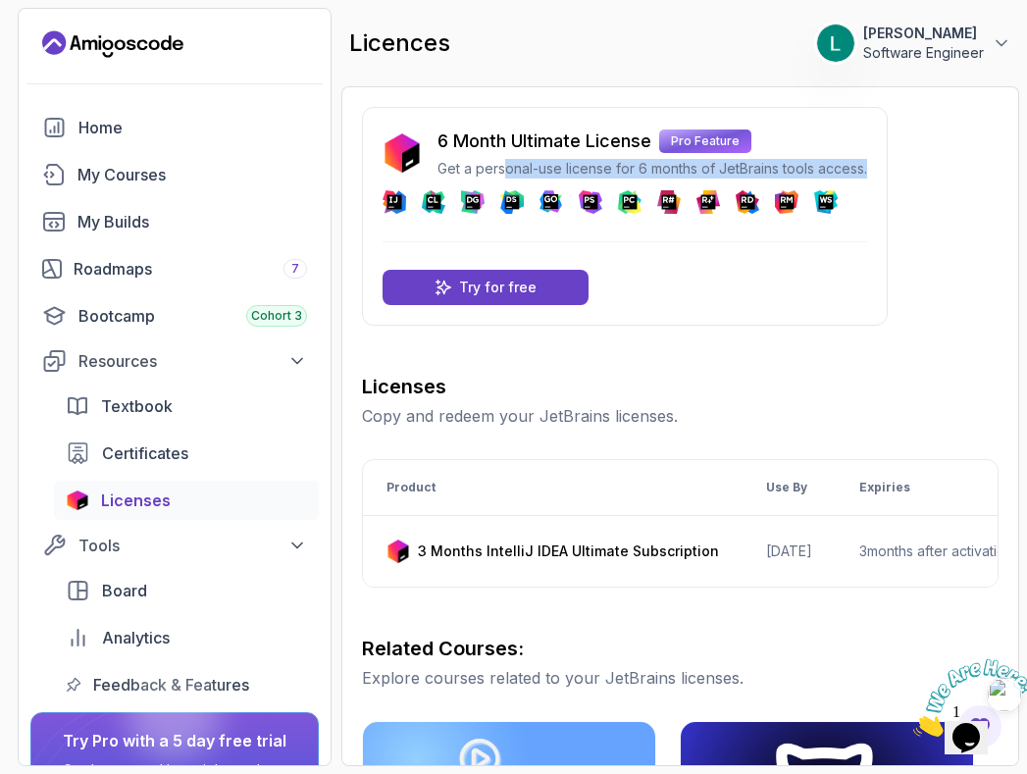
drag, startPoint x: 505, startPoint y: 168, endPoint x: 812, endPoint y: 179, distance: 307.3
click at [812, 179] on div "6 Month Ultimate License Pro Feature Get a personal-use license for 6 months of…" at bounding box center [625, 171] width 485 height 86
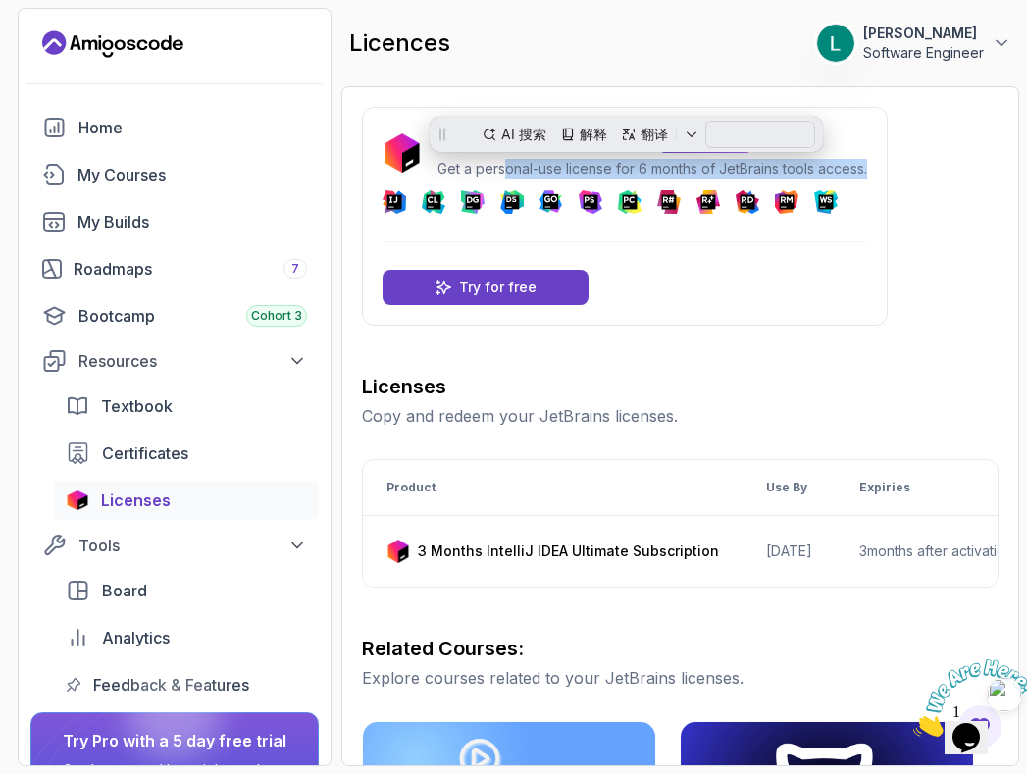
click at [858, 176] on p "Get a personal-use license for 6 months of JetBrains tools access." at bounding box center [653, 169] width 430 height 20
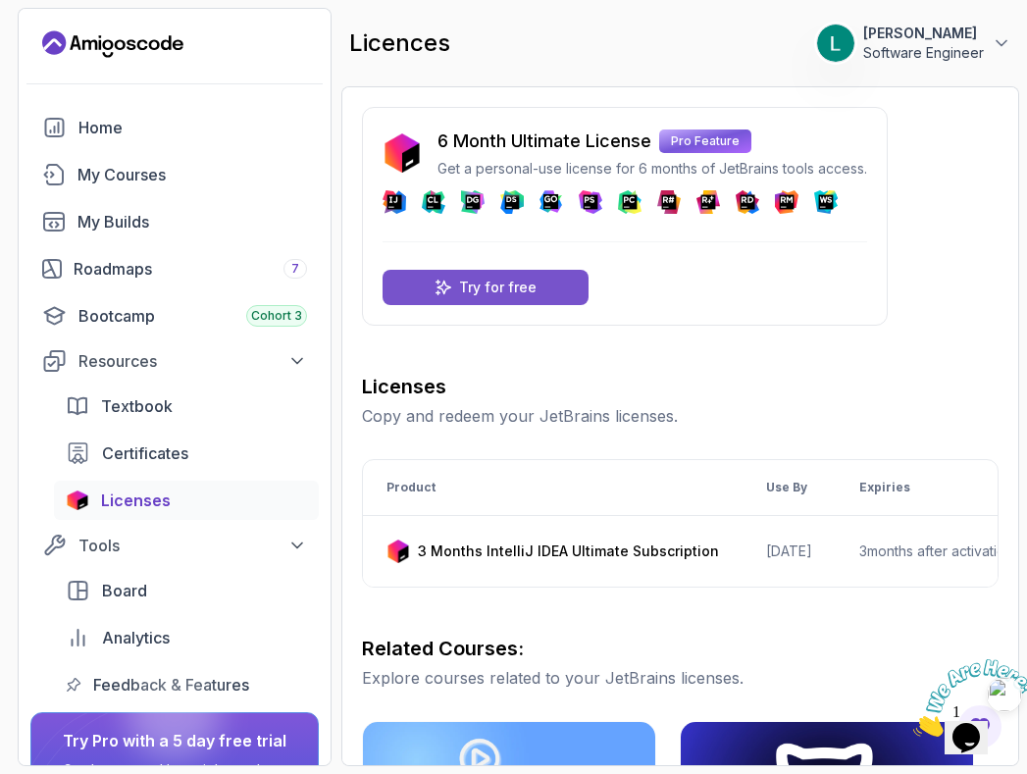
click at [469, 289] on p "Try for free" at bounding box center [498, 288] width 78 height 20
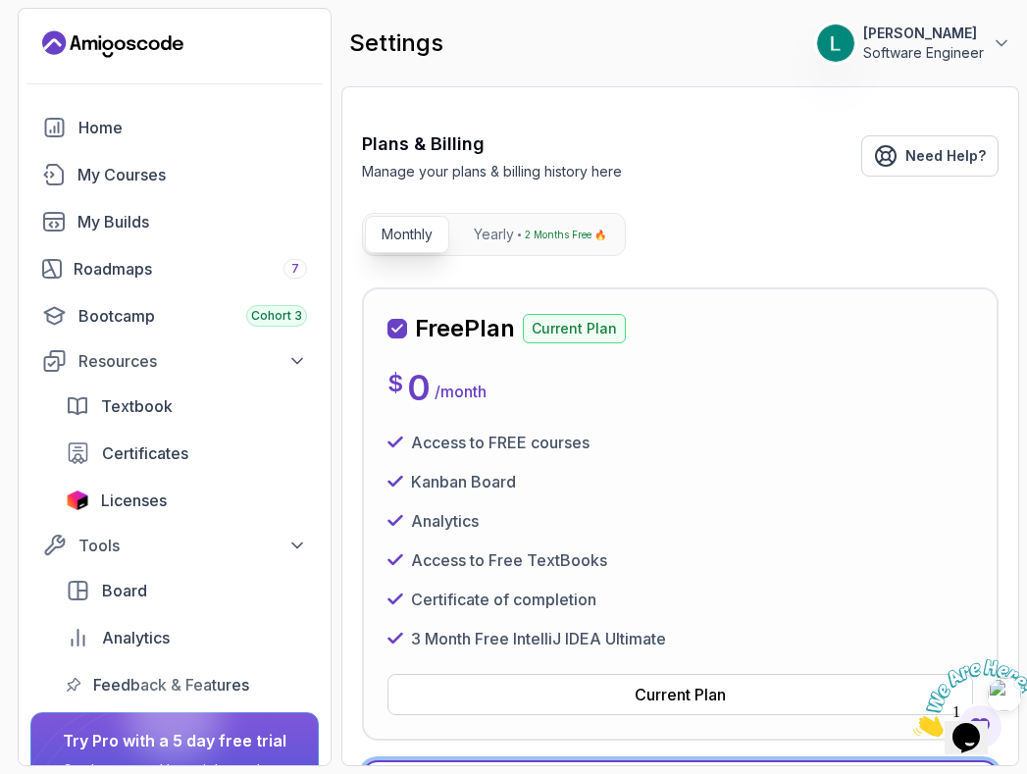
click at [844, 549] on div "Access to Free TextBooks" at bounding box center [681, 560] width 586 height 24
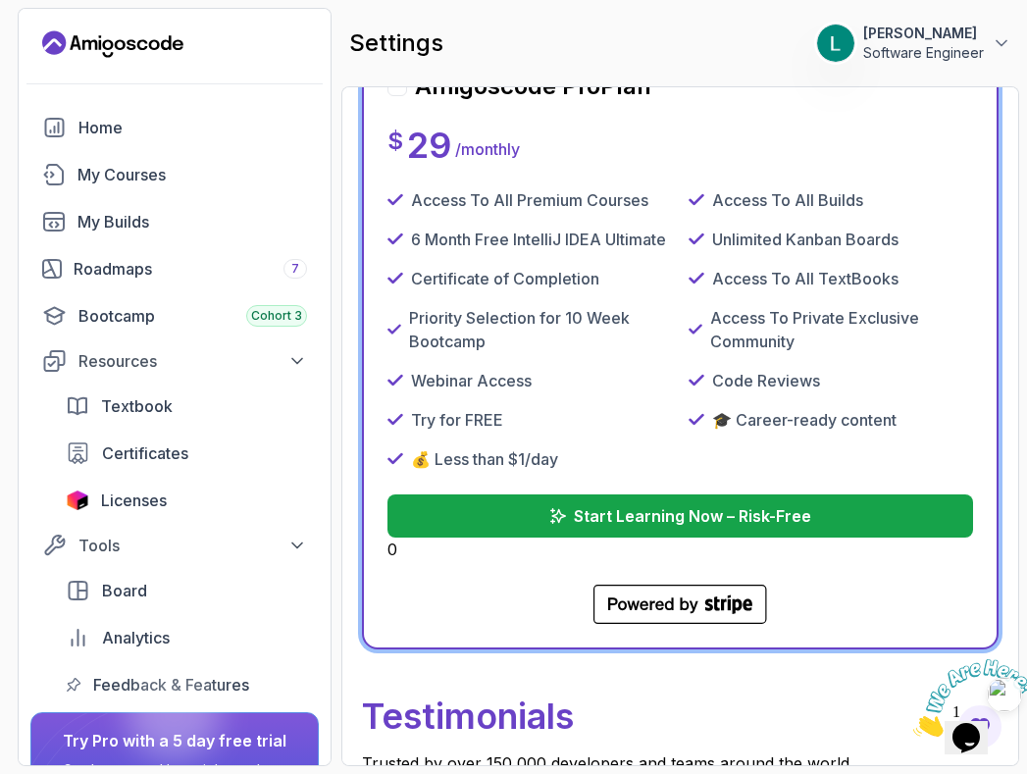
scroll to position [829, 0]
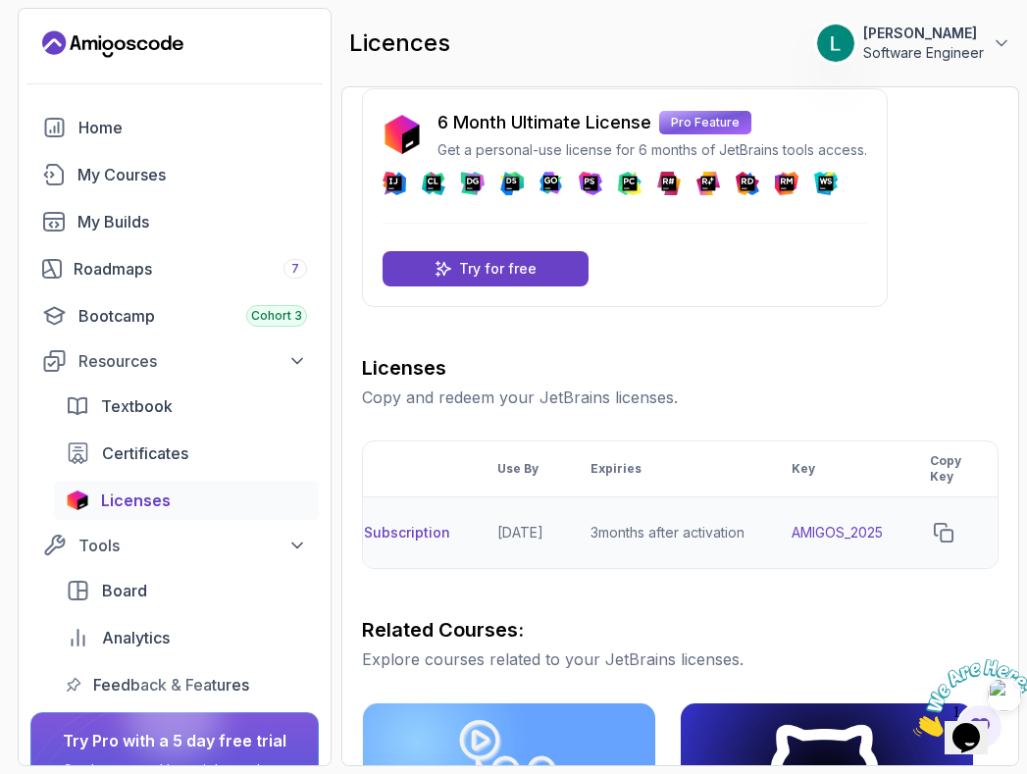
scroll to position [0, 468]
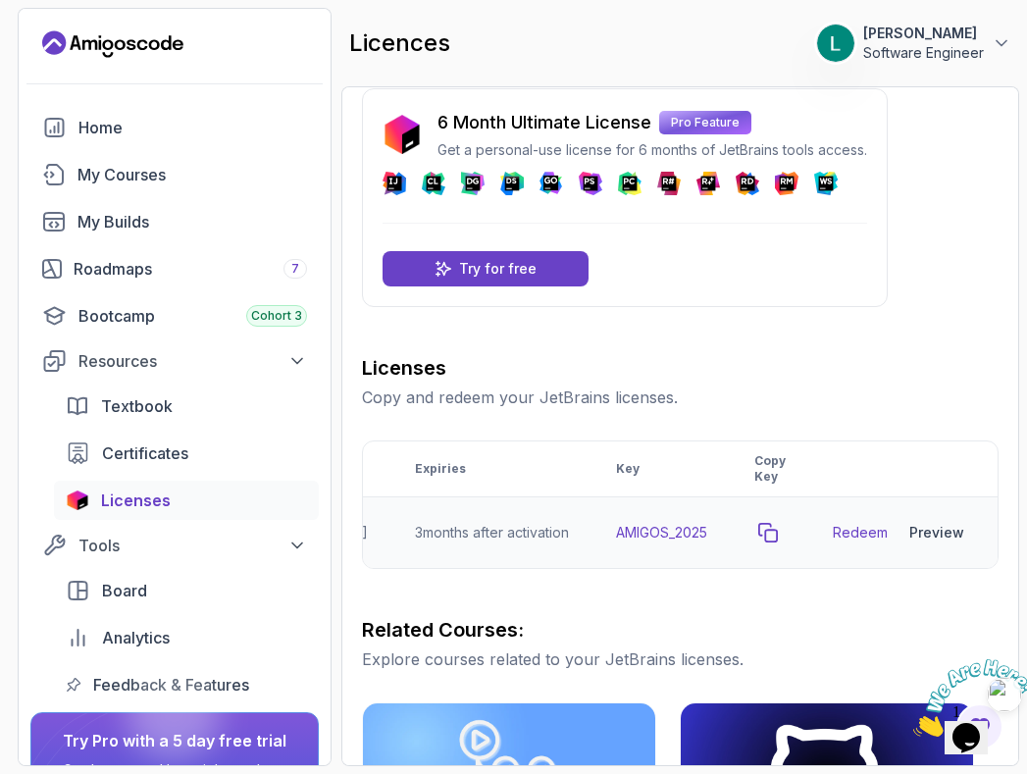
click at [777, 531] on icon "copy-button" at bounding box center [768, 533] width 18 height 18
